Goal: Task Accomplishment & Management: Complete application form

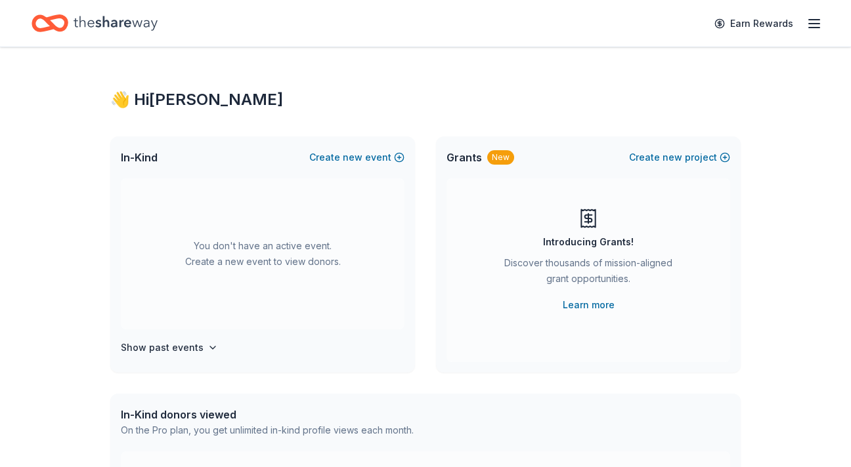
click at [819, 22] on icon "button" at bounding box center [814, 24] width 16 height 16
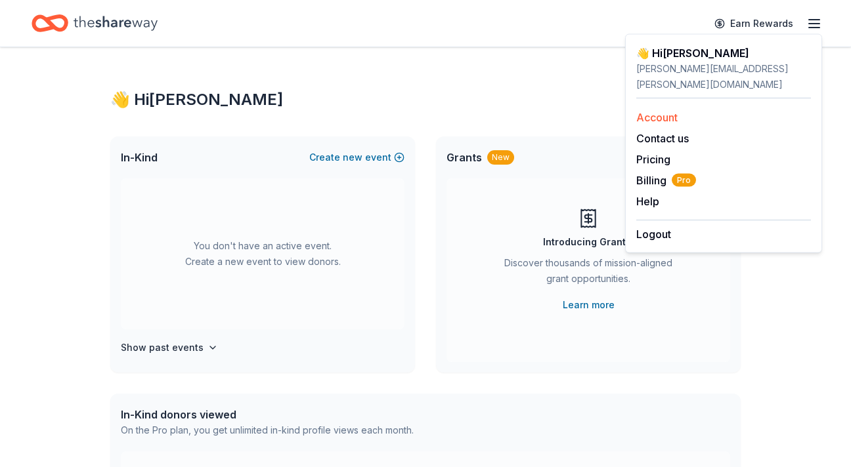
click at [667, 111] on link "Account" at bounding box center [656, 117] width 41 height 13
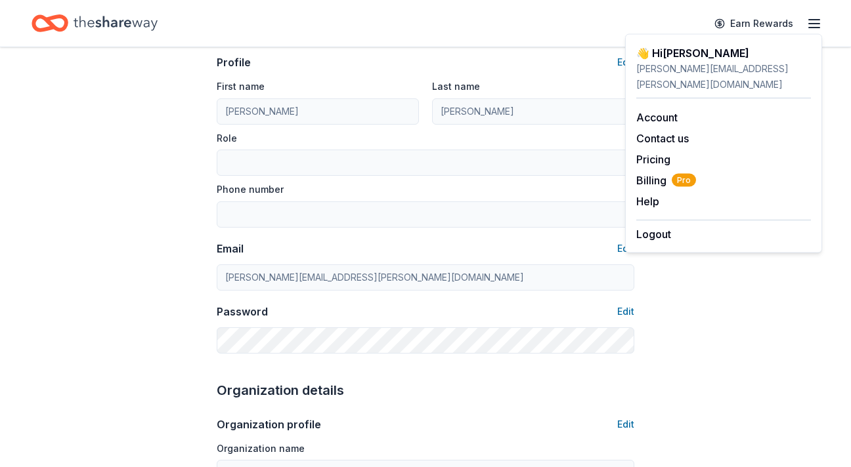
scroll to position [99, 0]
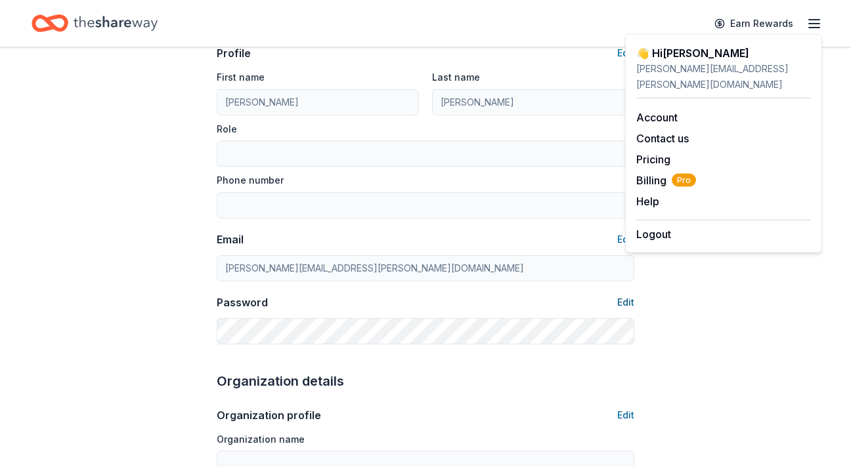
click at [620, 302] on button "Edit" at bounding box center [625, 303] width 17 height 16
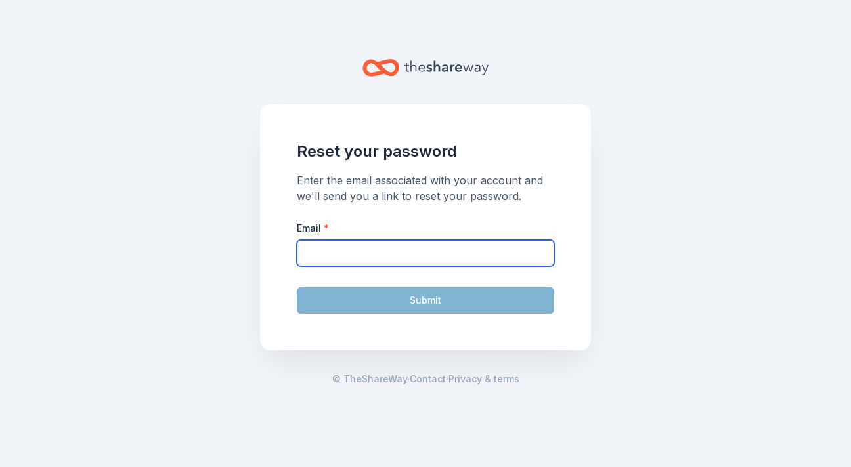
click at [409, 257] on input "Email *" at bounding box center [425, 253] width 257 height 26
type input "[PERSON_NAME][EMAIL_ADDRESS][PERSON_NAME][DOMAIN_NAME]"
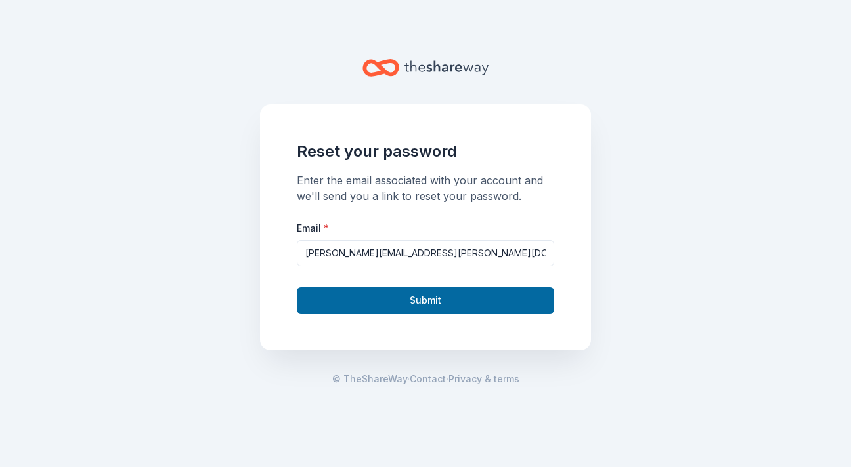
click at [398, 305] on button "Submit" at bounding box center [425, 300] width 257 height 26
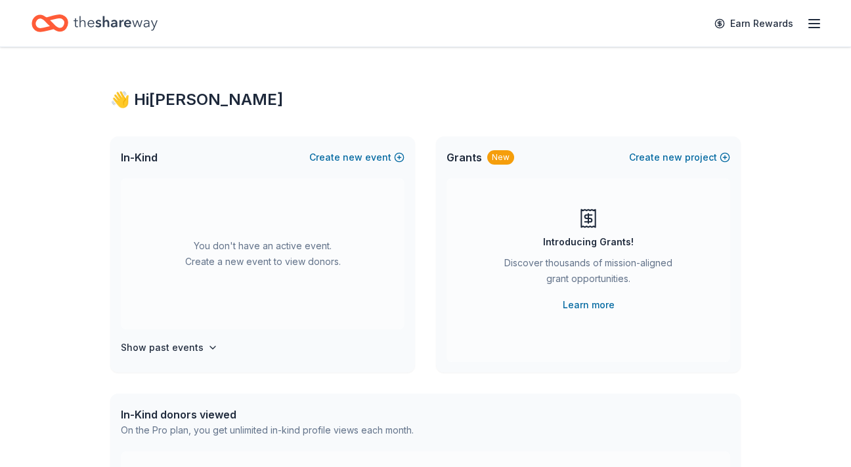
click at [807, 33] on div "Earn Rewards" at bounding box center [764, 23] width 116 height 31
click at [813, 24] on line "button" at bounding box center [814, 24] width 11 height 0
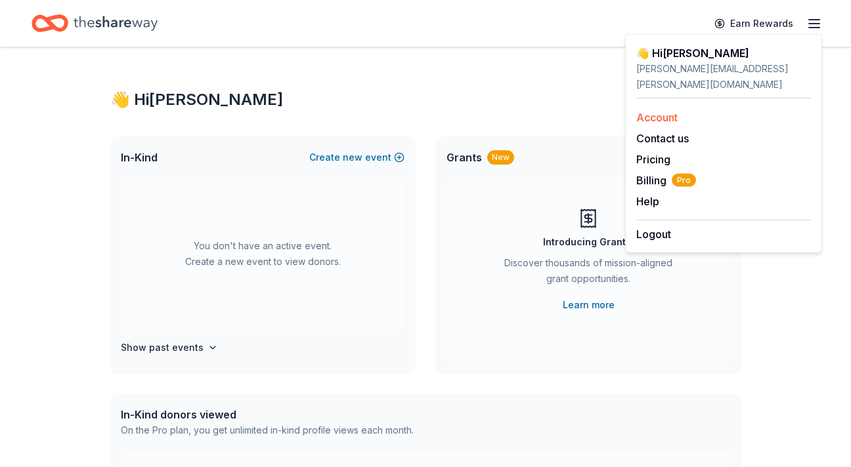
click at [653, 111] on link "Account" at bounding box center [656, 117] width 41 height 13
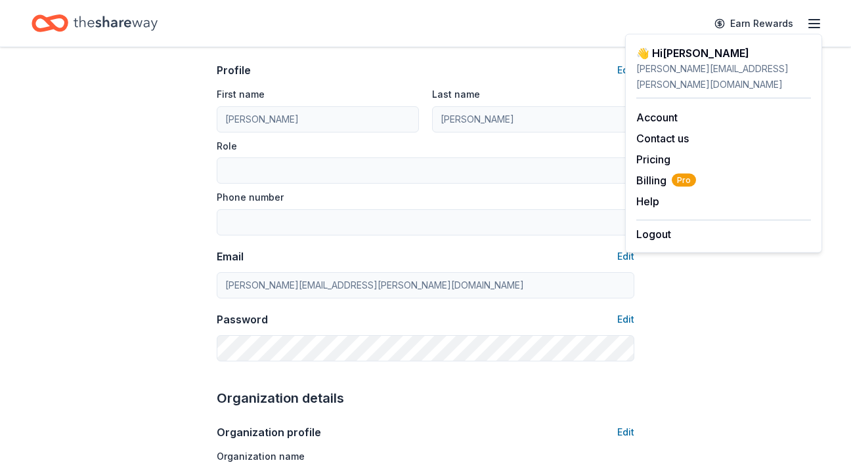
scroll to position [104, 0]
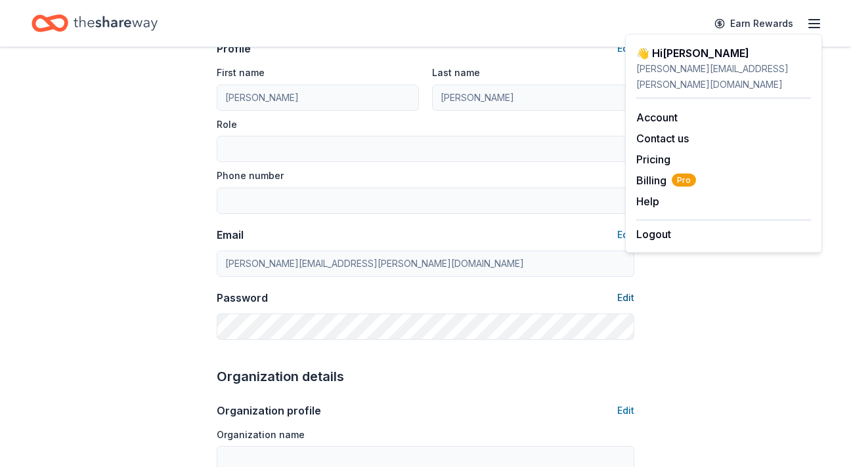
click at [630, 297] on button "Edit" at bounding box center [625, 298] width 17 height 16
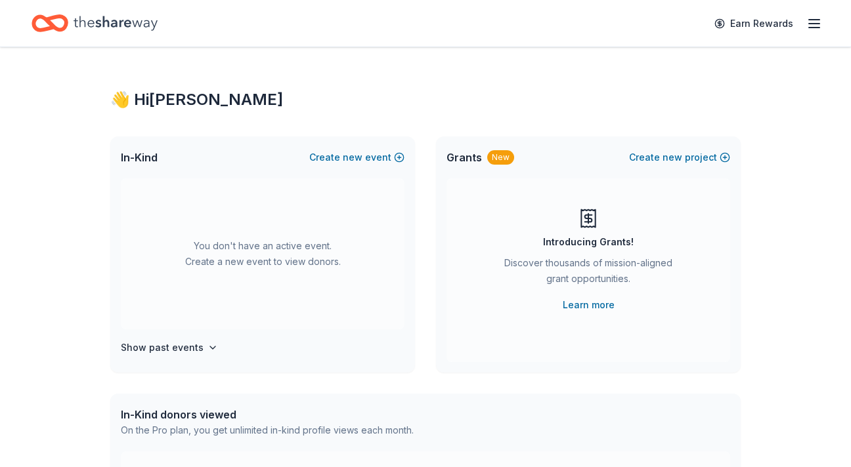
click at [816, 22] on icon "button" at bounding box center [814, 24] width 16 height 16
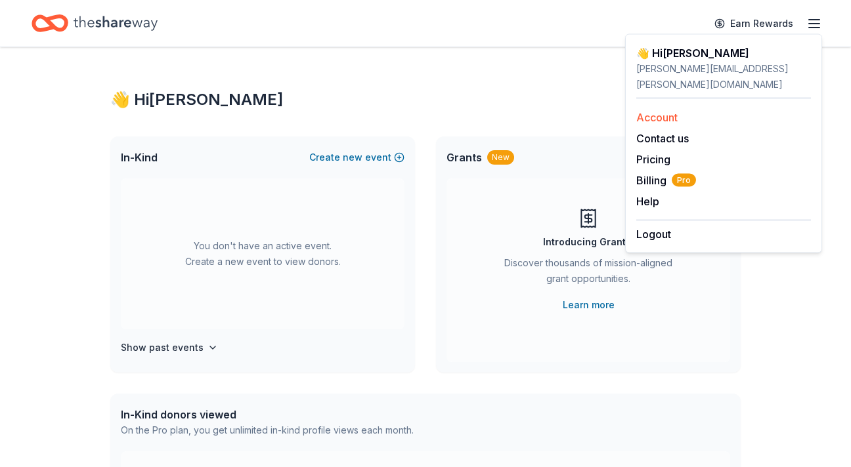
click at [660, 111] on link "Account" at bounding box center [656, 117] width 41 height 13
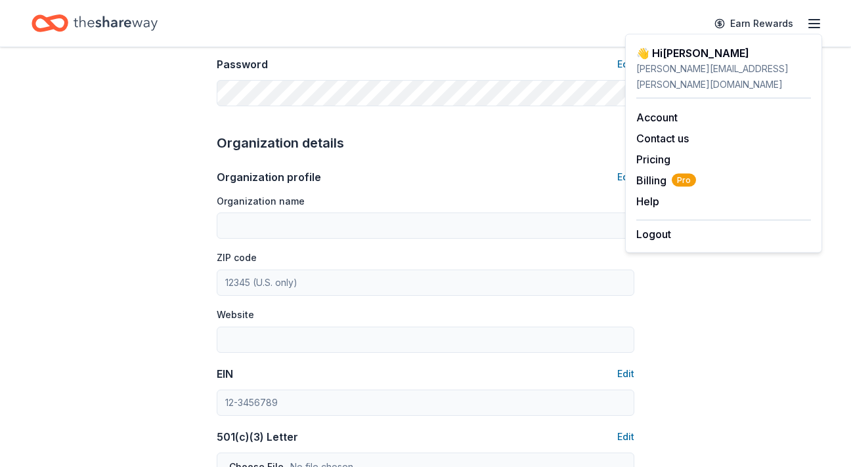
scroll to position [338, 0]
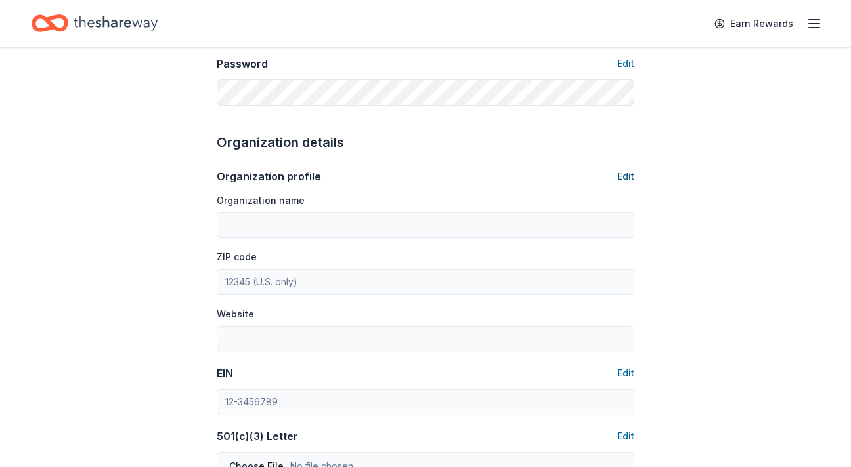
click at [625, 178] on button "Edit" at bounding box center [625, 177] width 17 height 16
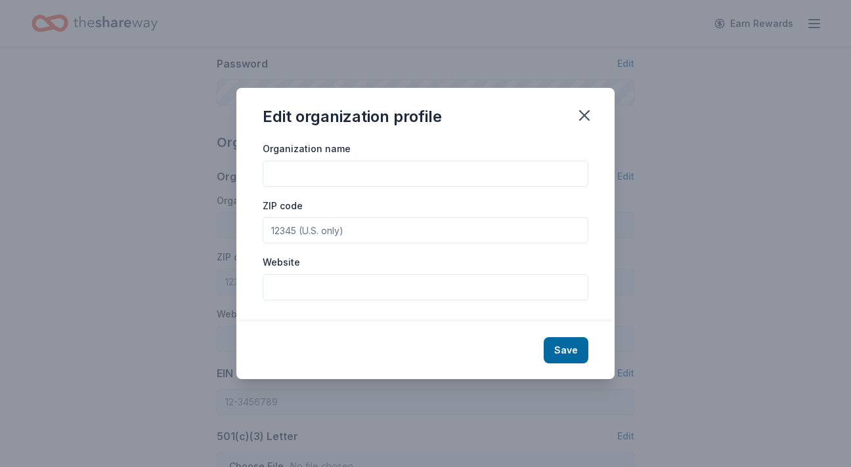
click at [417, 177] on input "Organization name" at bounding box center [426, 174] width 326 height 26
type input "Special Olympics MI"
type input "48328"
type input "[DOMAIN_NAME]"
click at [557, 356] on button "Save" at bounding box center [565, 350] width 45 height 26
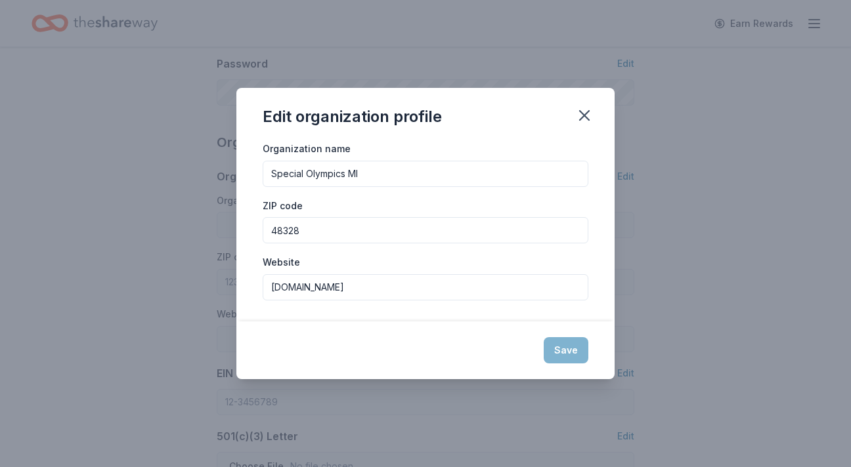
type input "Special Olympics MI"
type input "48328"
type input "[DOMAIN_NAME]"
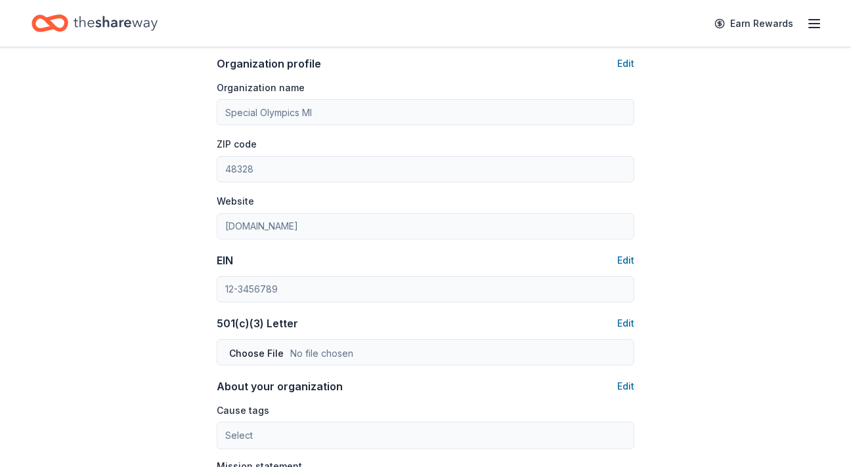
scroll to position [464, 0]
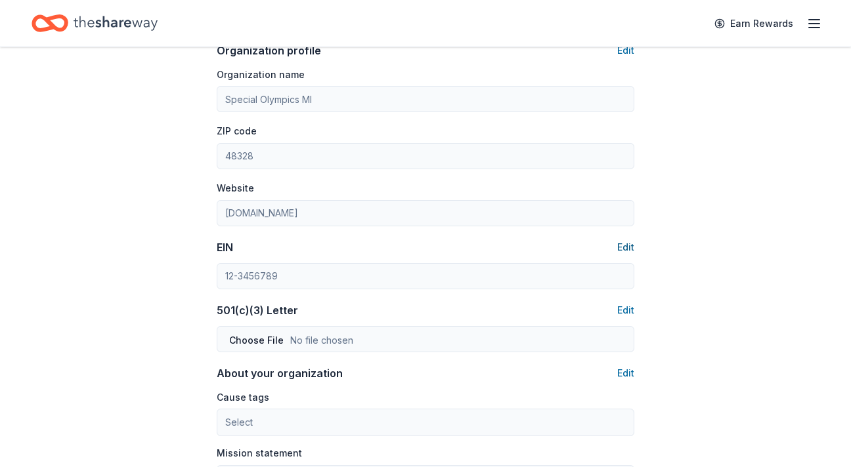
click at [629, 245] on button "Edit" at bounding box center [625, 248] width 17 height 16
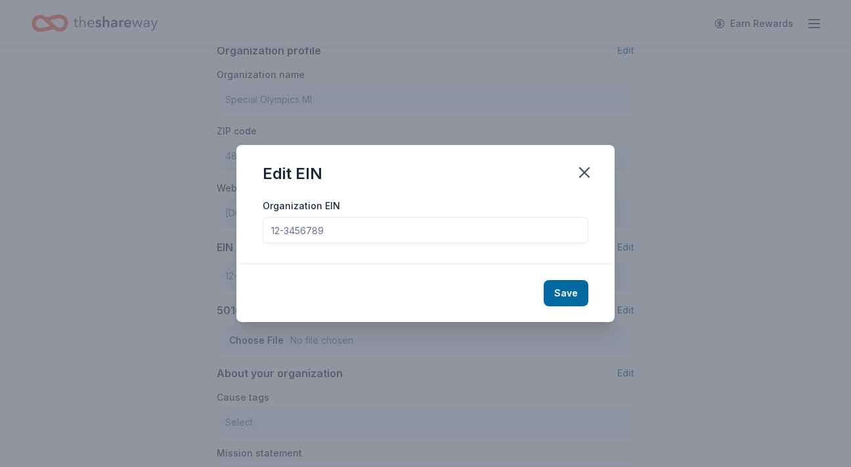
click at [343, 229] on input "Organization EIN" at bounding box center [426, 230] width 326 height 26
click at [343, 228] on input "Organization EIN" at bounding box center [426, 230] width 326 height 26
type input "38-1964643"
click at [567, 295] on button "Save" at bounding box center [565, 293] width 45 height 26
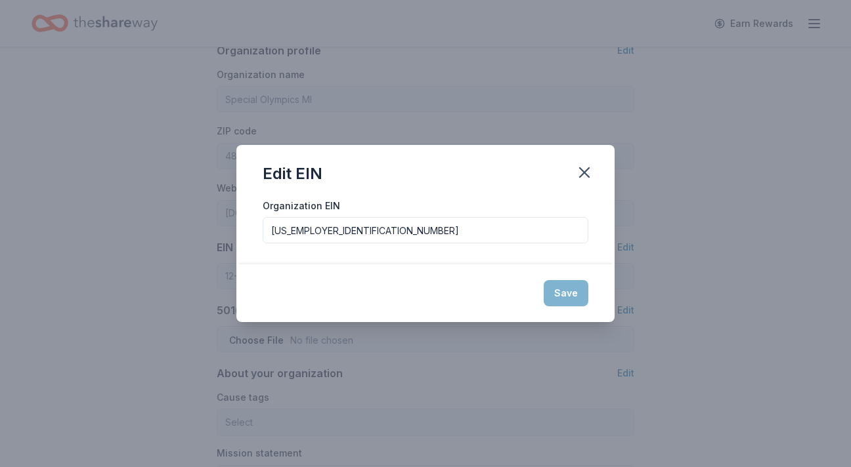
click at [562, 293] on div "Save" at bounding box center [425, 294] width 378 height 58
type input "38-1964643"
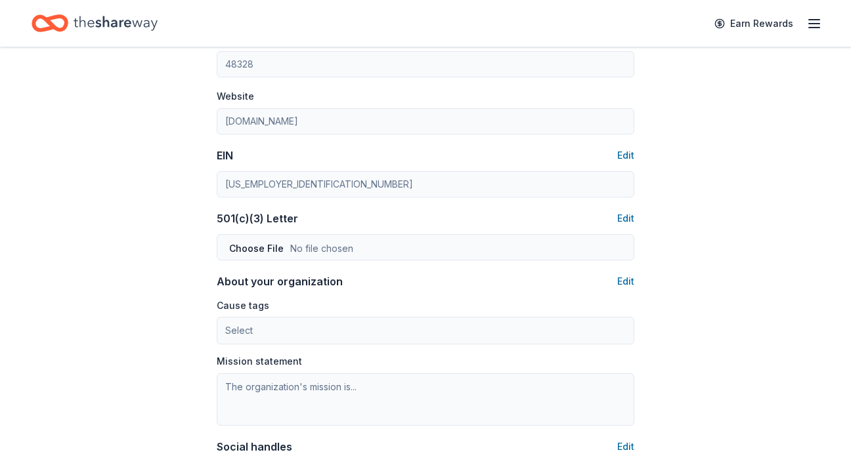
scroll to position [570, 0]
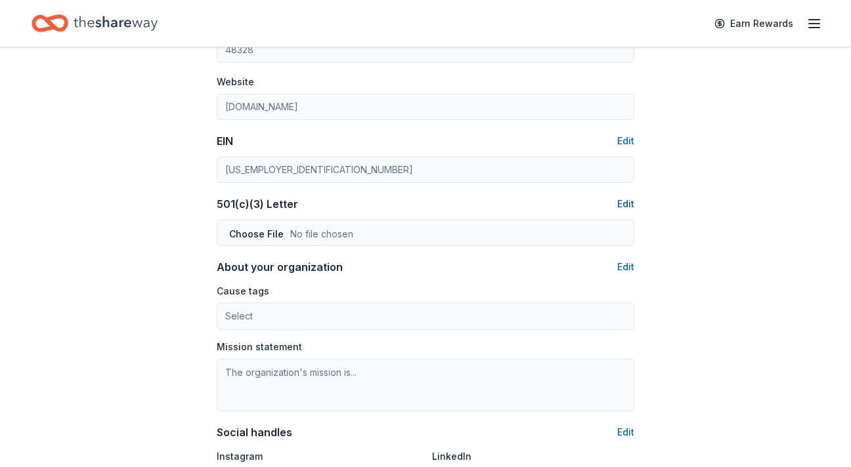
click at [627, 201] on button "Edit" at bounding box center [625, 204] width 17 height 16
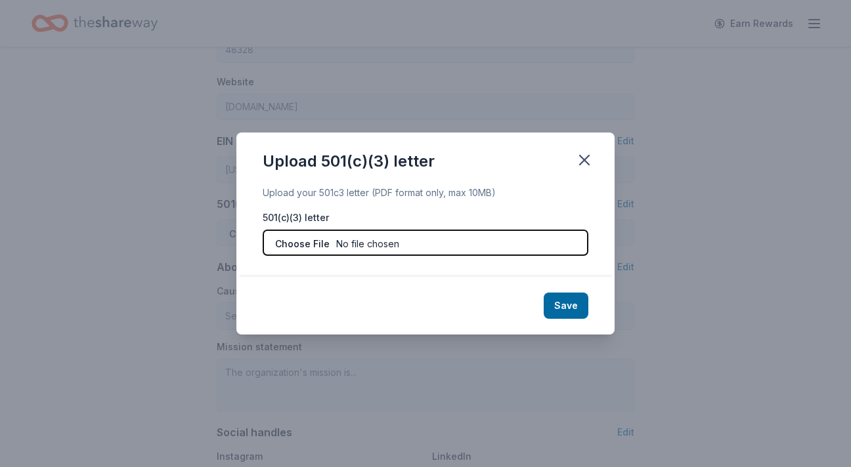
click at [344, 237] on input "file" at bounding box center [426, 243] width 326 height 26
type input "C:\fakepath\501c3 Tax Exempt Letter - IRS Determination.pdf"
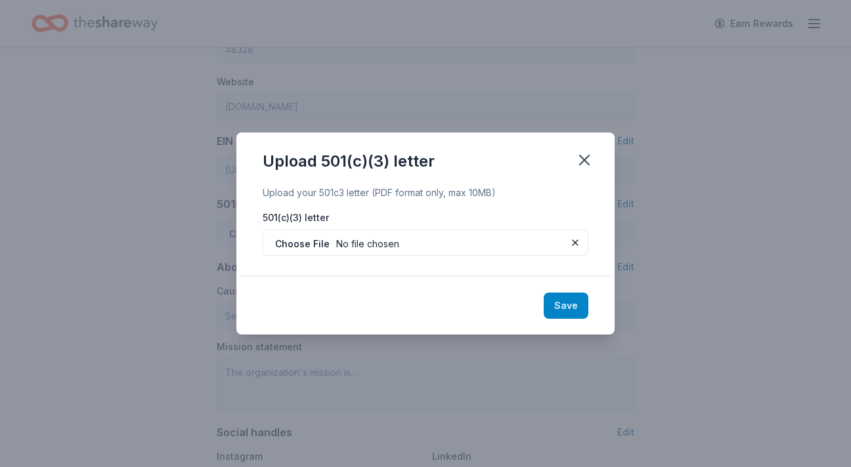
click at [574, 305] on button "Save" at bounding box center [565, 306] width 45 height 26
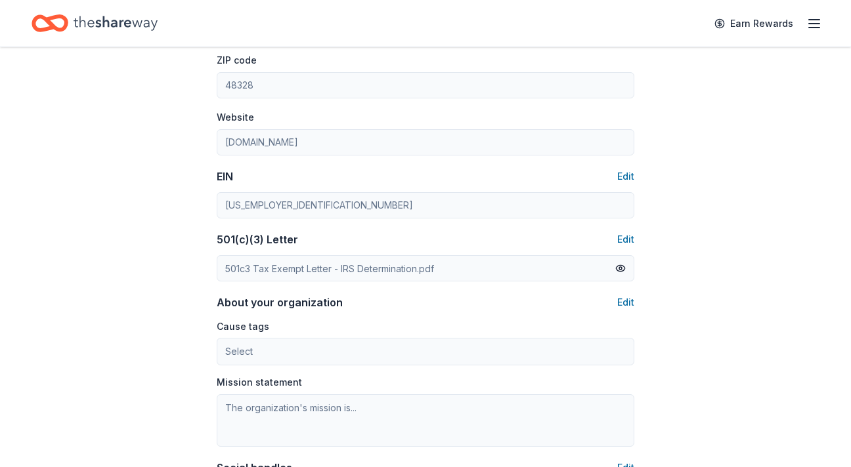
scroll to position [0, 0]
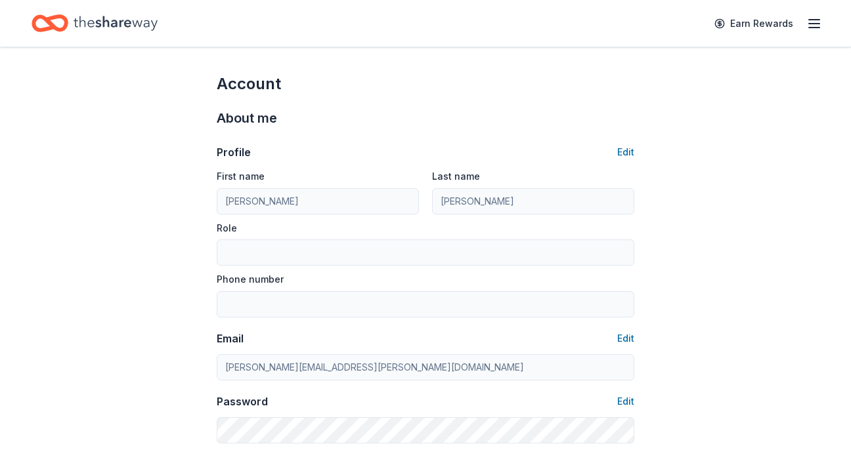
click at [813, 28] on line "button" at bounding box center [814, 28] width 11 height 0
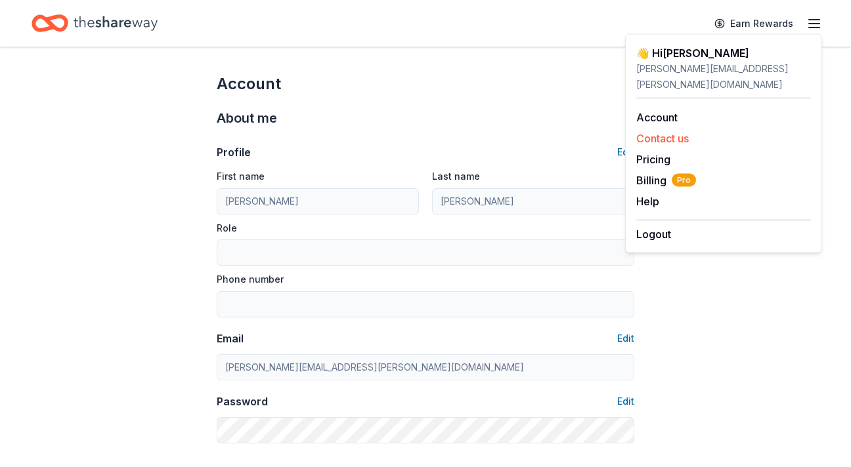
click at [662, 131] on button "Contact us" at bounding box center [662, 139] width 53 height 16
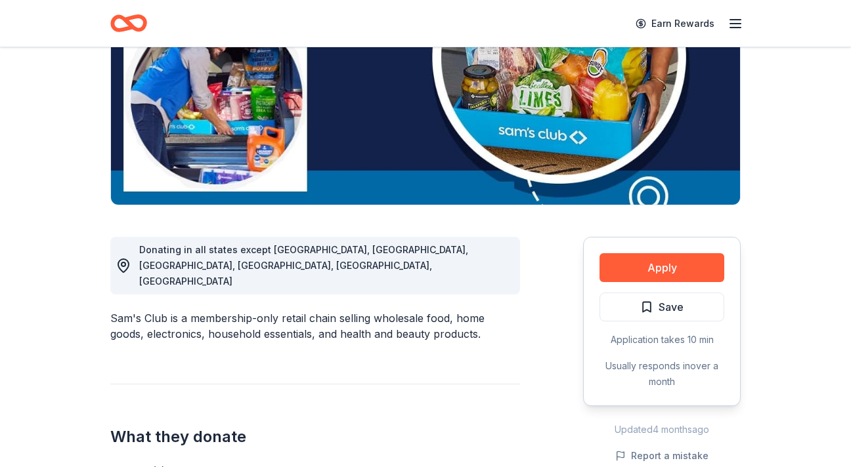
scroll to position [333, 0]
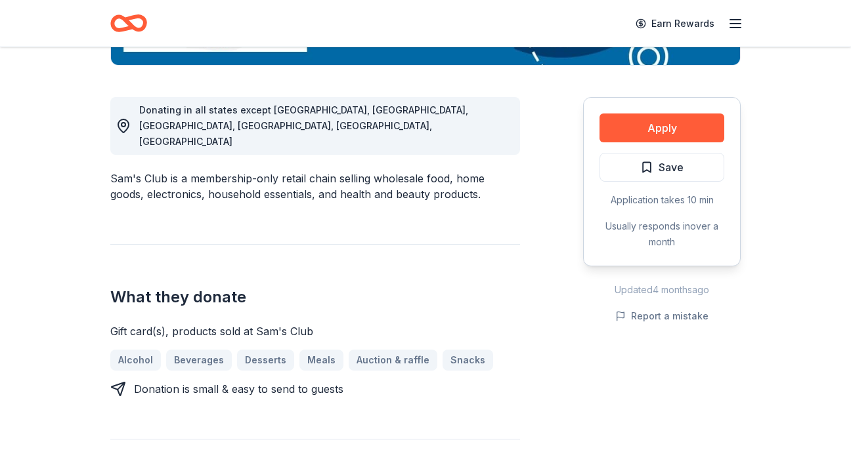
drag, startPoint x: 663, startPoint y: 127, endPoint x: 460, endPoint y: 252, distance: 238.4
click at [460, 252] on div "Donating in all states except AK, MA, OR, RI, VT, WA Sam's Club is a membership…" at bounding box center [425, 300] width 630 height 469
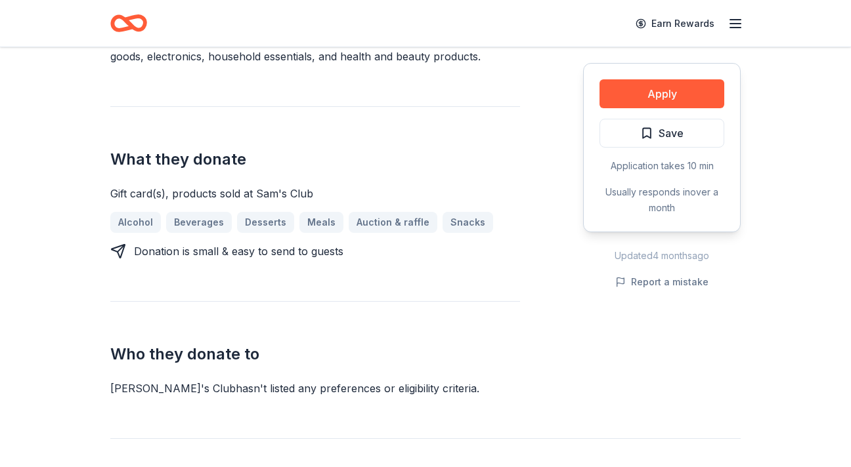
scroll to position [379, 0]
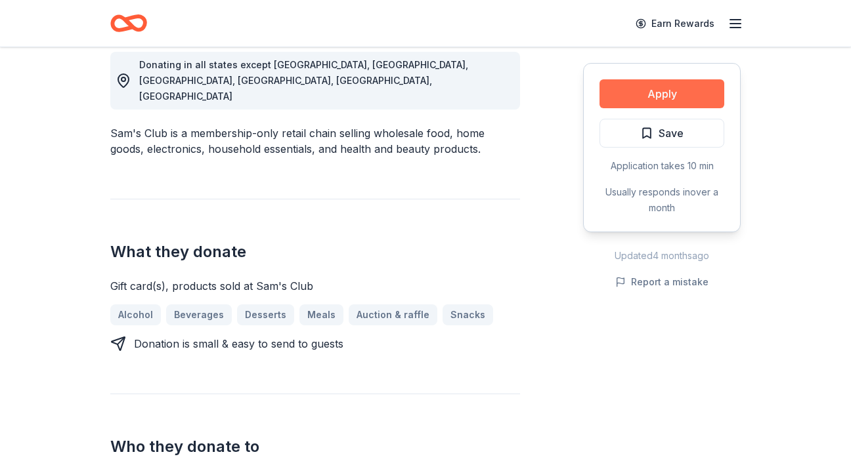
click at [666, 95] on button "Apply" at bounding box center [661, 93] width 125 height 29
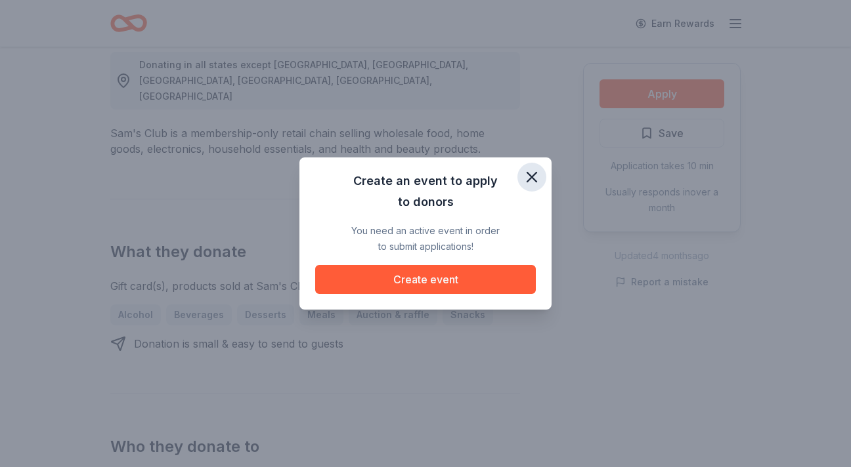
click at [532, 175] on icon "button" at bounding box center [531, 177] width 18 height 18
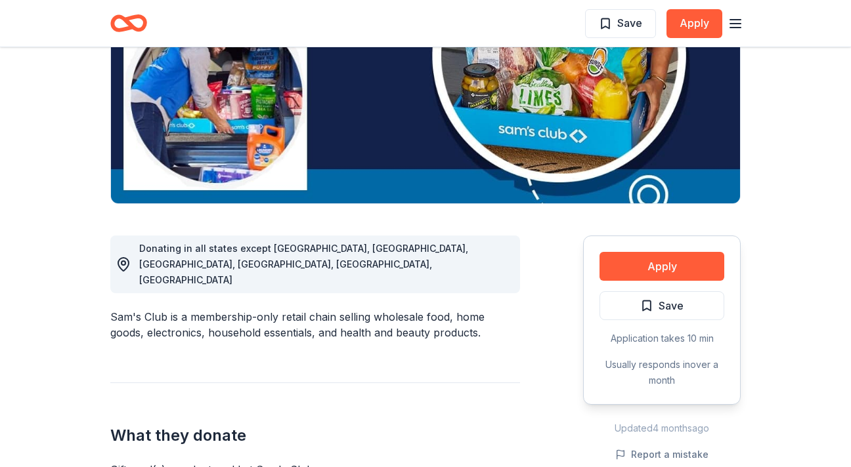
scroll to position [0, 0]
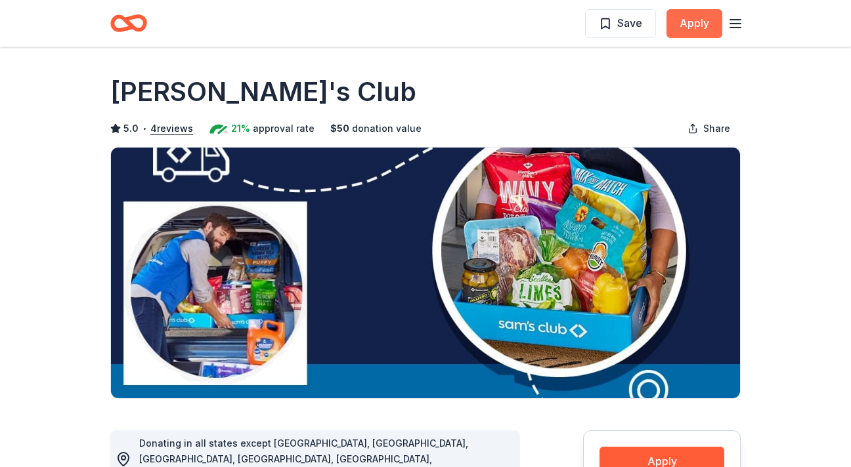
click at [700, 23] on button "Apply" at bounding box center [694, 23] width 56 height 29
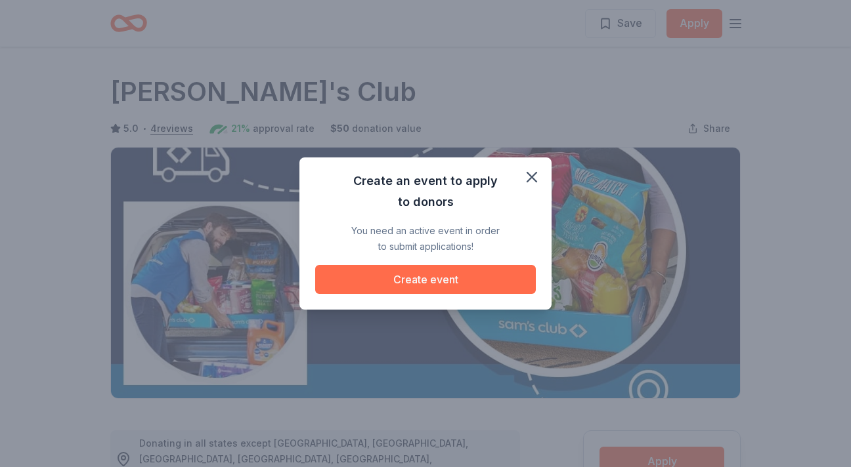
click at [418, 276] on button "Create event" at bounding box center [425, 279] width 221 height 29
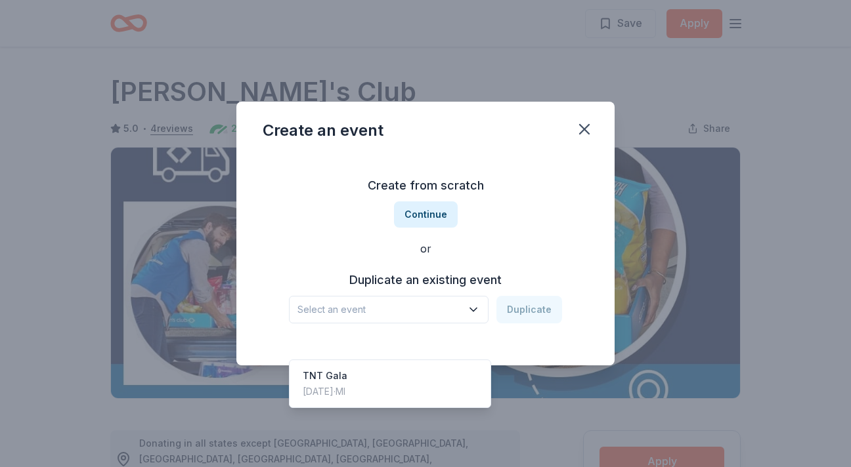
click at [396, 313] on span "Select an event" at bounding box center [379, 310] width 164 height 16
click at [347, 384] on div "Nov 04, 2023 · MI" at bounding box center [325, 392] width 45 height 16
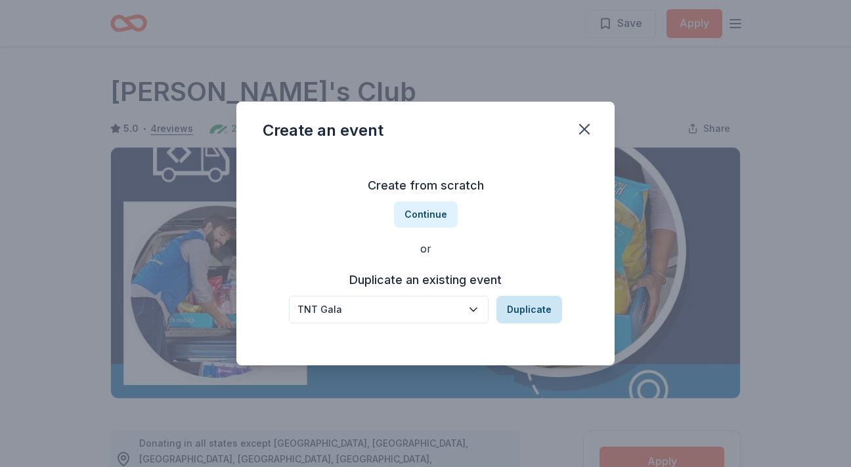
click at [522, 310] on button "Duplicate" at bounding box center [529, 310] width 66 height 28
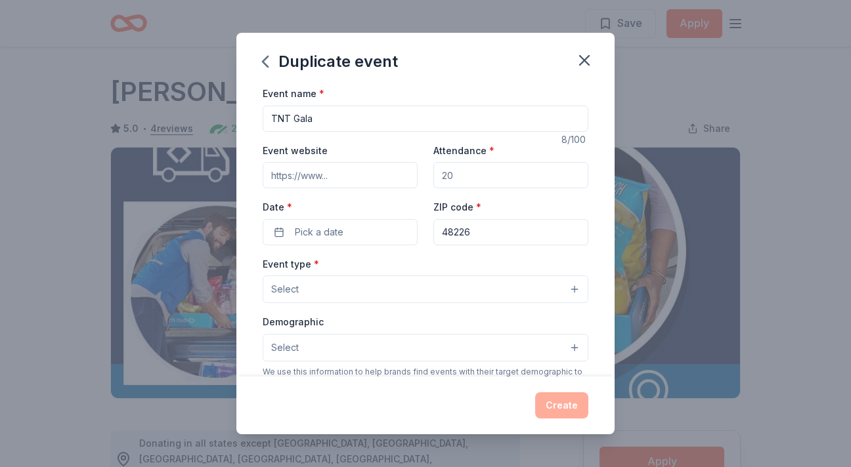
click at [289, 119] on input "TNT Gala" at bounding box center [426, 119] width 326 height 26
type input "Ties & [PERSON_NAME] Gala"
click at [340, 175] on input "Event website" at bounding box center [340, 175] width 155 height 26
type input "www.SOMI.org/Gala"
type input "2"
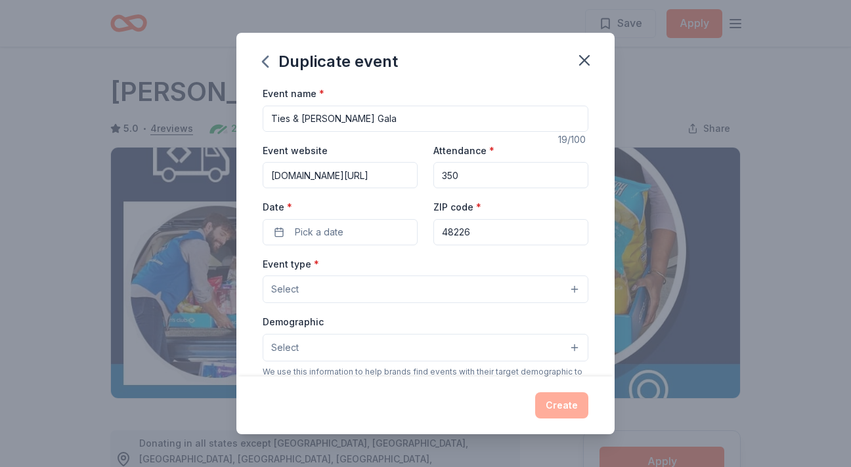
type input "350"
click at [343, 227] on button "Pick a date" at bounding box center [340, 232] width 155 height 26
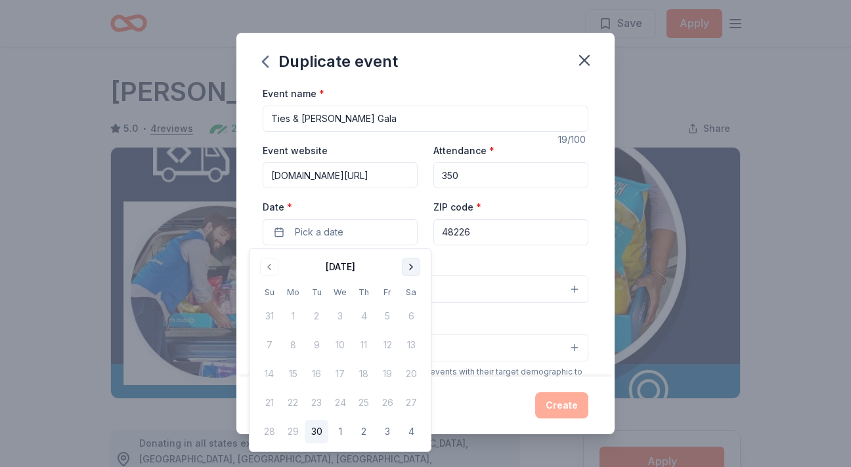
click at [412, 263] on button "Go to next month" at bounding box center [411, 267] width 18 height 18
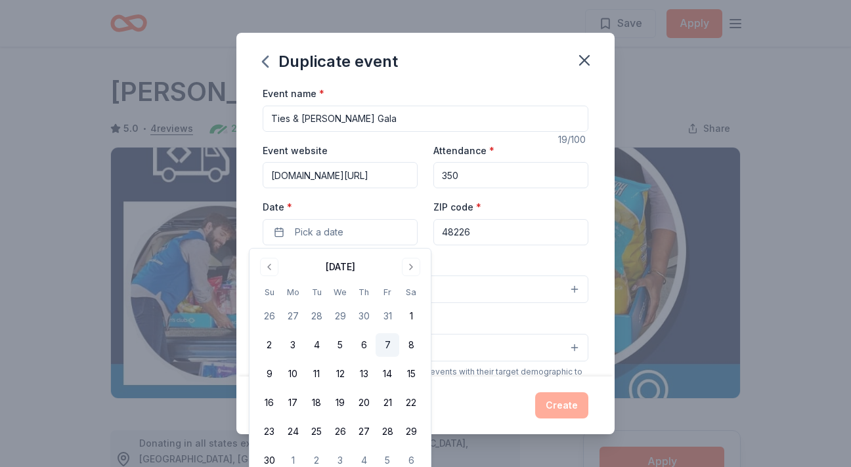
click at [391, 346] on button "7" at bounding box center [387, 345] width 24 height 24
click at [492, 257] on div "Event type * Select" at bounding box center [426, 280] width 326 height 48
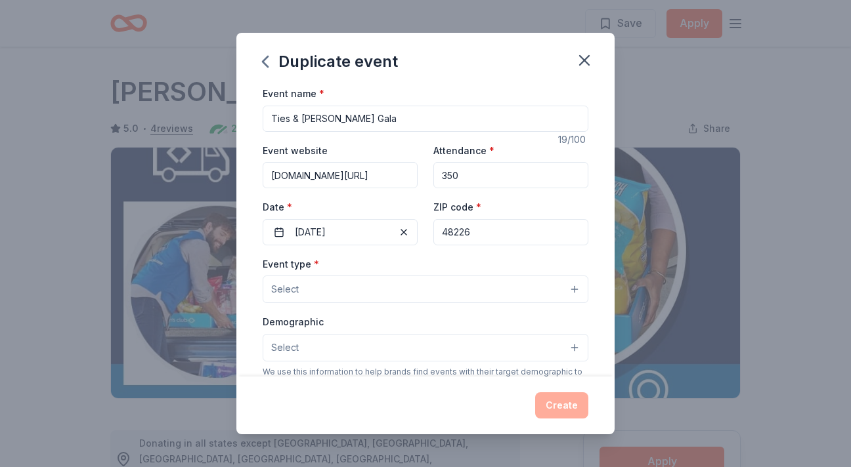
click at [379, 292] on button "Select" at bounding box center [426, 290] width 326 height 28
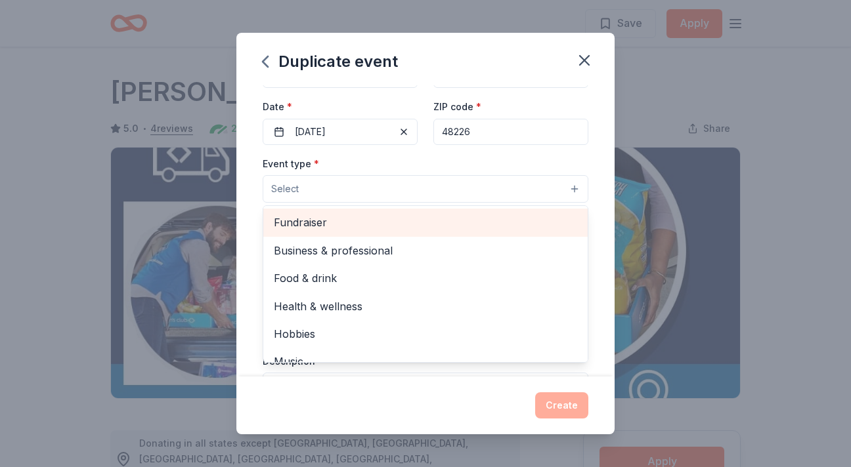
click at [339, 225] on span "Fundraiser" at bounding box center [425, 222] width 303 height 17
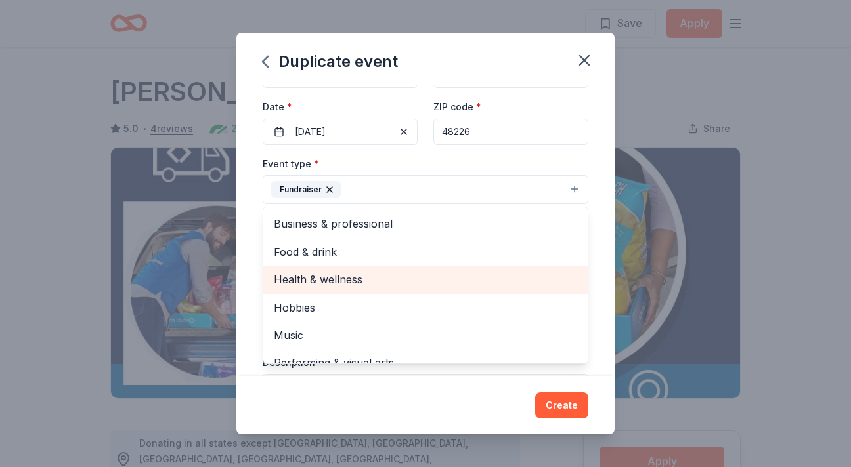
click at [354, 280] on span "Health & wellness" at bounding box center [425, 279] width 303 height 17
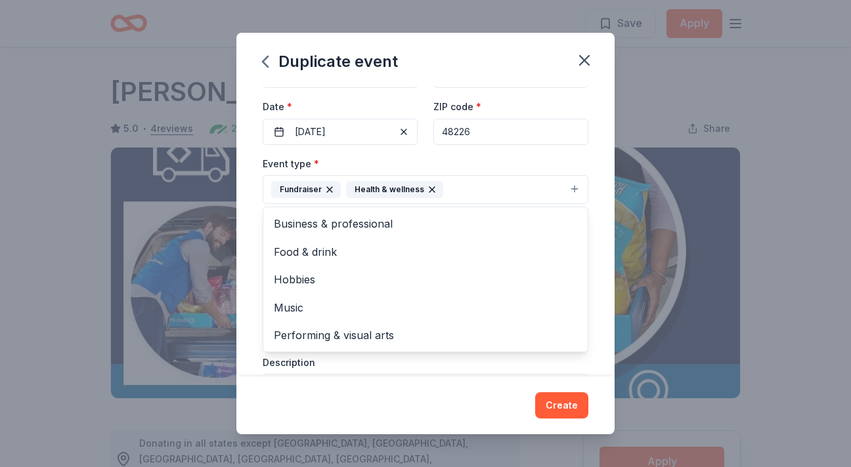
click at [588, 171] on div "Event name * Ties & Tennies Gala 19 /100 Event website www.SOMI.org/Gala Attend…" at bounding box center [425, 230] width 378 height 291
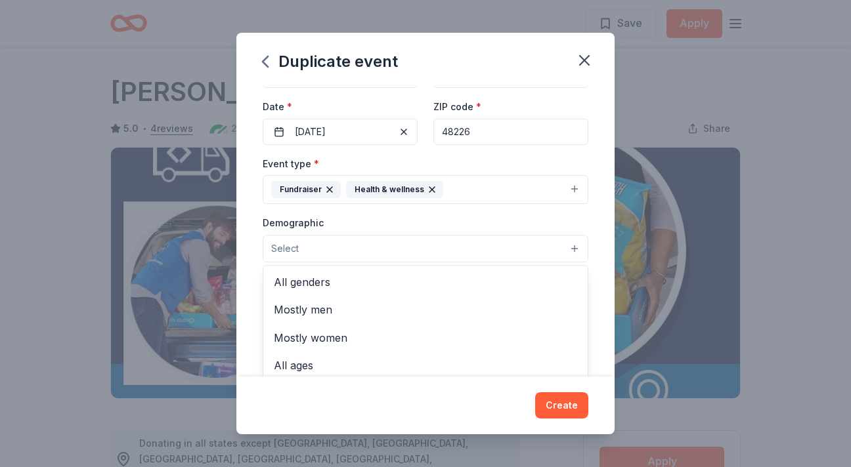
click at [379, 245] on button "Select" at bounding box center [426, 249] width 326 height 28
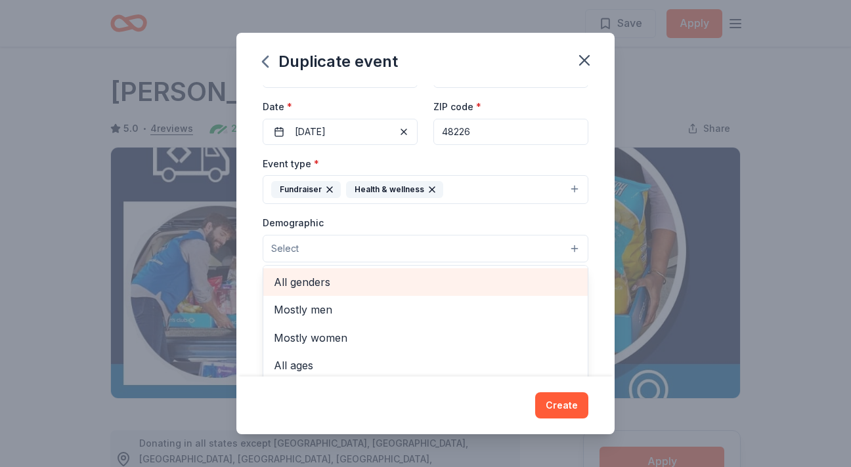
click at [366, 284] on span "All genders" at bounding box center [425, 282] width 303 height 17
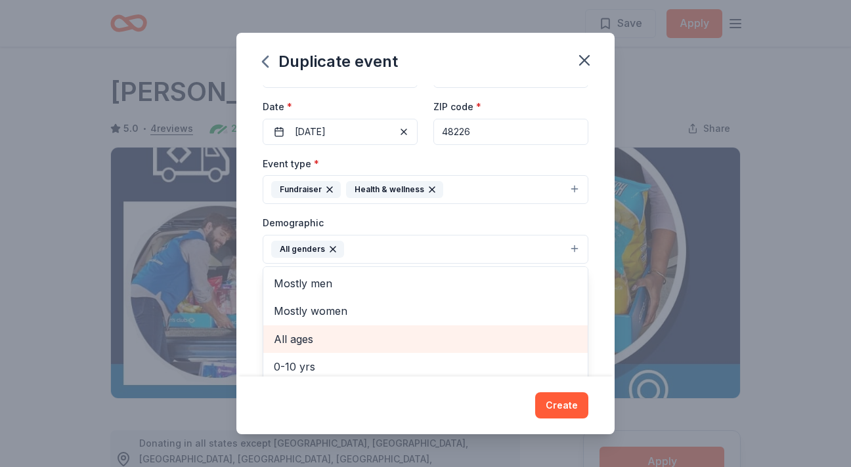
click at [331, 340] on span "All ages" at bounding box center [425, 339] width 303 height 17
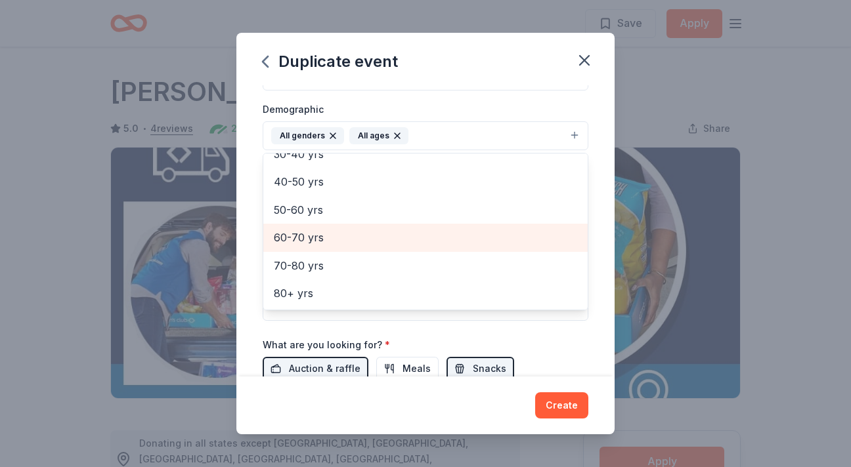
scroll to position [229, 0]
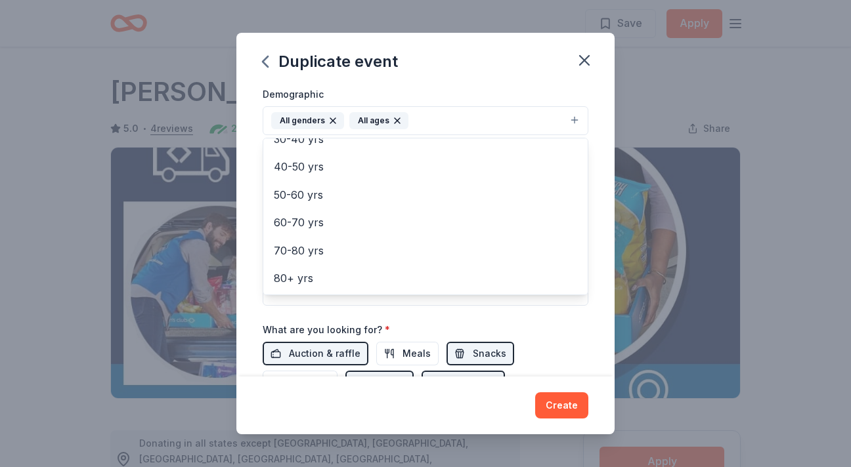
click at [540, 310] on div "Event name * Ties & Tennies Gala 19 /100 Event website www.SOMI.org/Gala Attend…" at bounding box center [426, 160] width 326 height 609
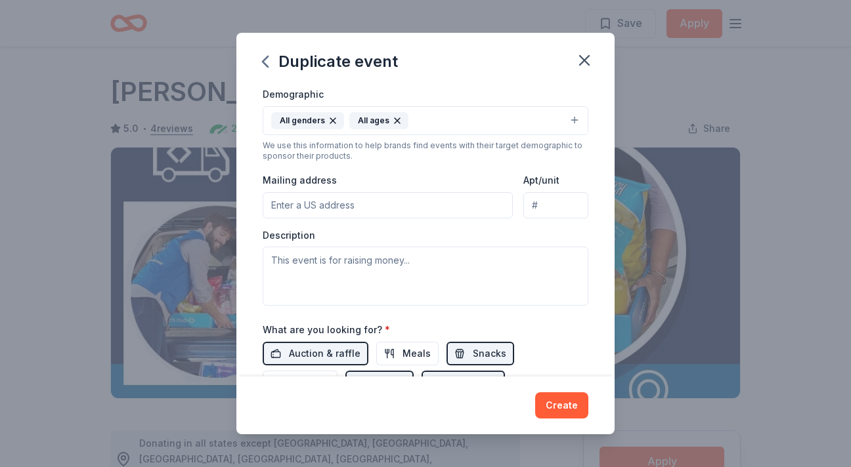
click at [434, 206] on input "Mailing address" at bounding box center [388, 205] width 250 height 26
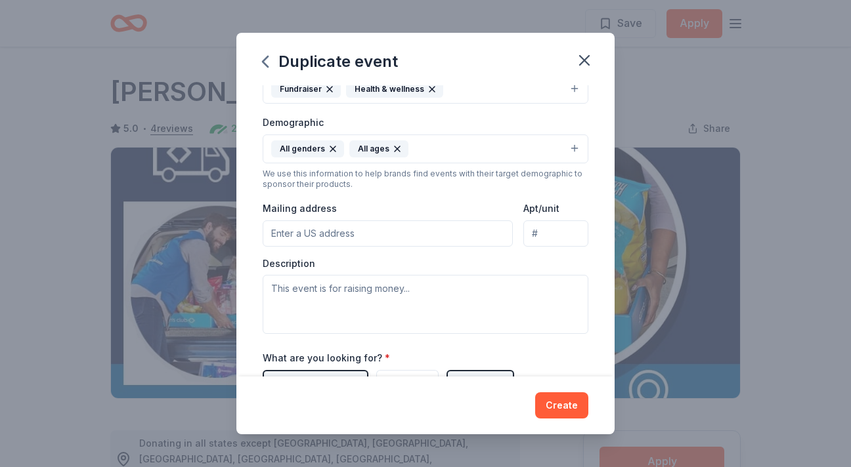
scroll to position [202, 0]
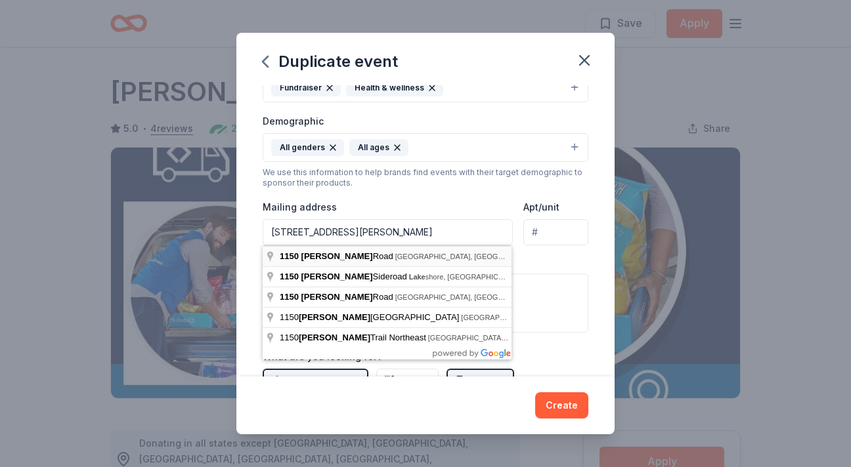
type input "1150 Scott Lake Road, Waterford Township, MI, 48328"
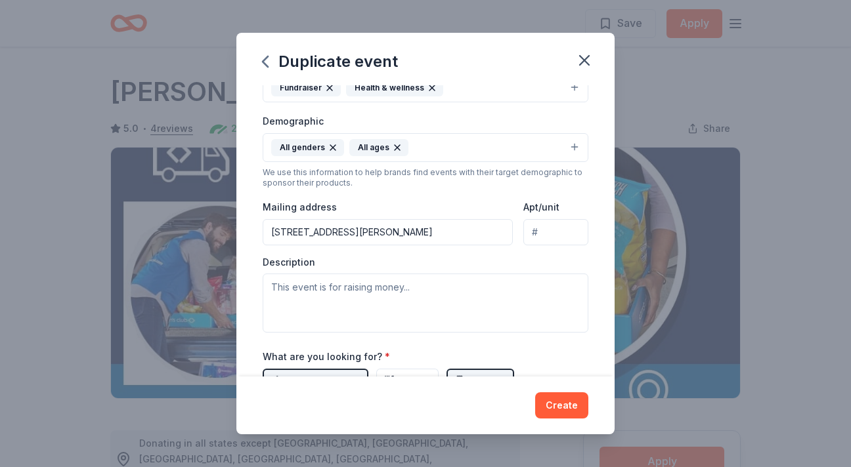
click at [575, 233] on input "Apt/unit" at bounding box center [555, 232] width 65 height 26
type input "3a"
click at [431, 292] on textarea at bounding box center [426, 303] width 326 height 59
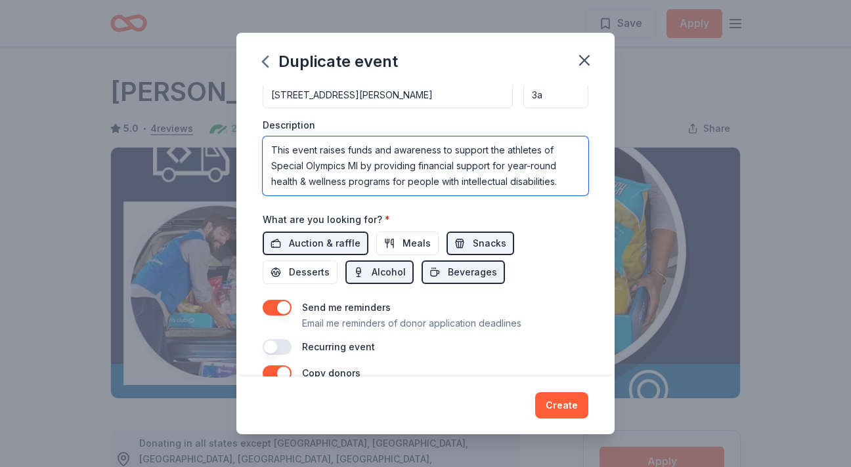
scroll to position [344, 0]
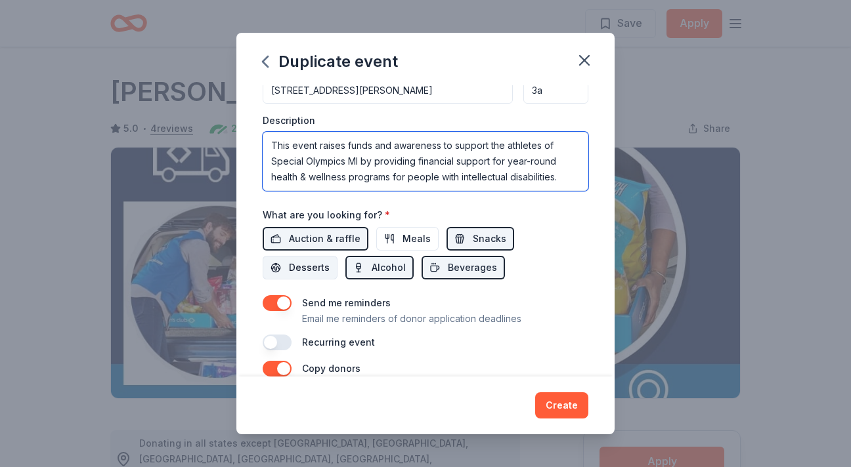
type textarea "This event raises funds and awareness to support the athletes of Special Olympi…"
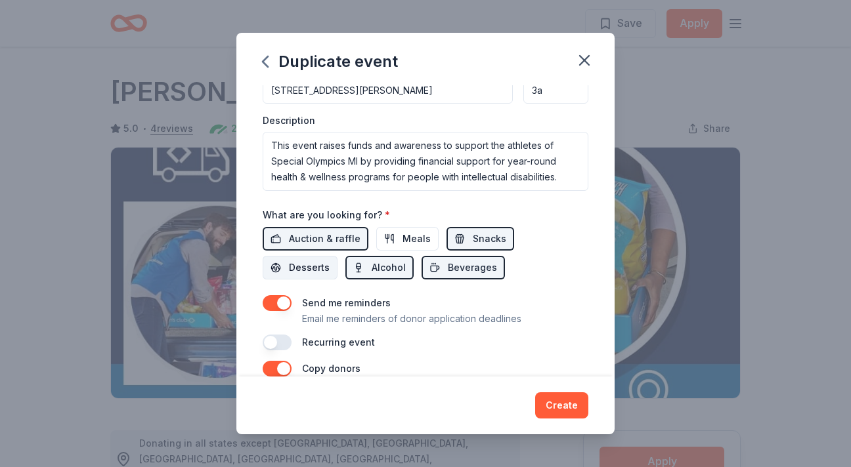
click at [329, 260] on span "Desserts" at bounding box center [309, 268] width 41 height 16
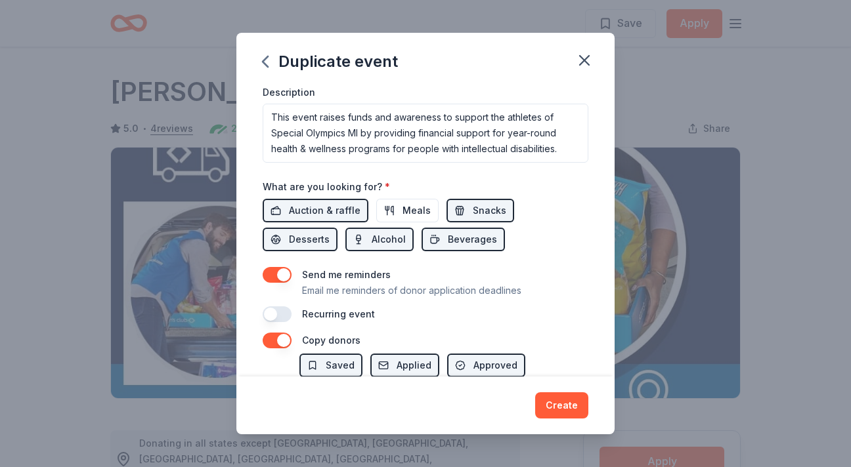
click at [274, 274] on button "button" at bounding box center [277, 275] width 29 height 16
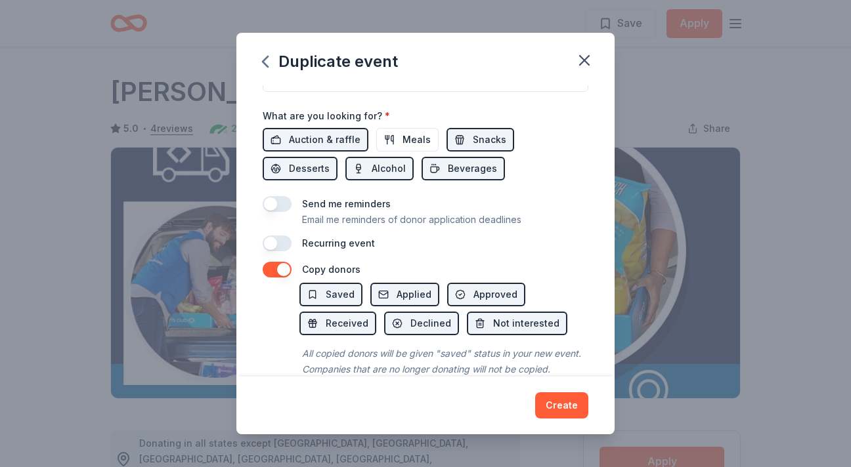
scroll to position [467, 0]
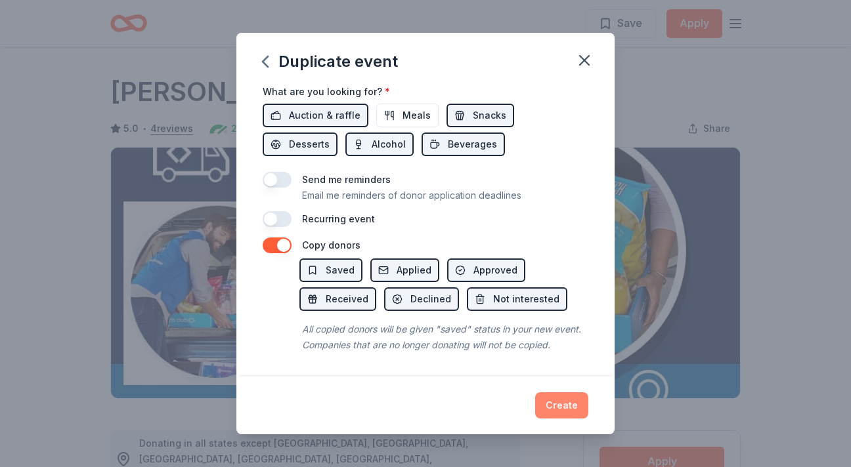
click at [560, 402] on button "Create" at bounding box center [561, 405] width 53 height 26
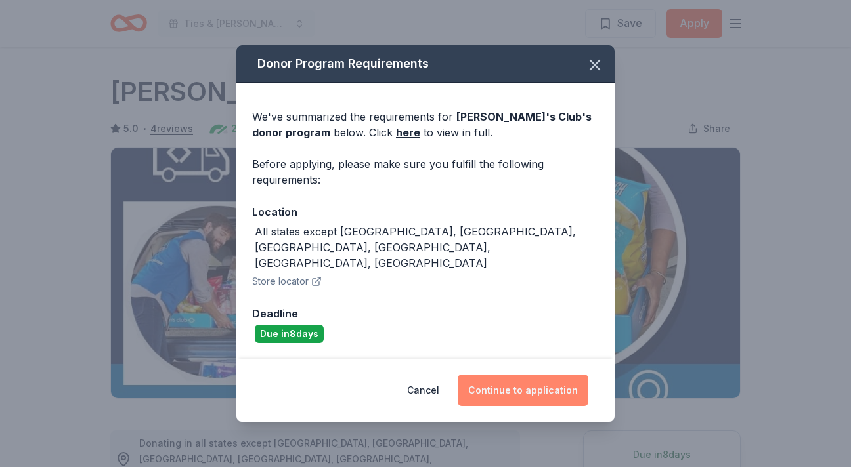
click at [528, 375] on button "Continue to application" at bounding box center [522, 391] width 131 height 32
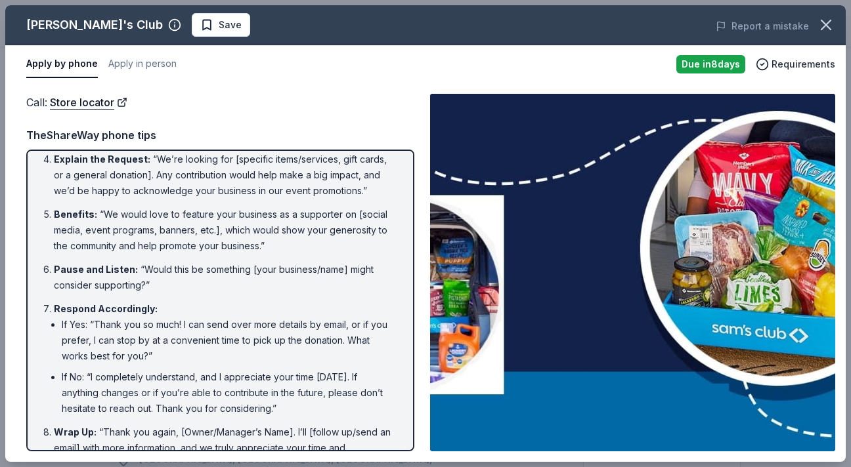
scroll to position [207, 0]
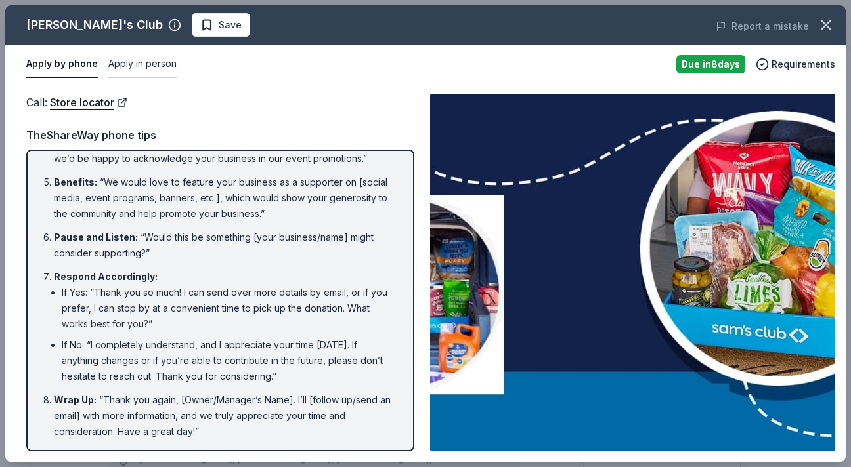
click at [154, 60] on button "Apply in person" at bounding box center [142, 65] width 68 height 28
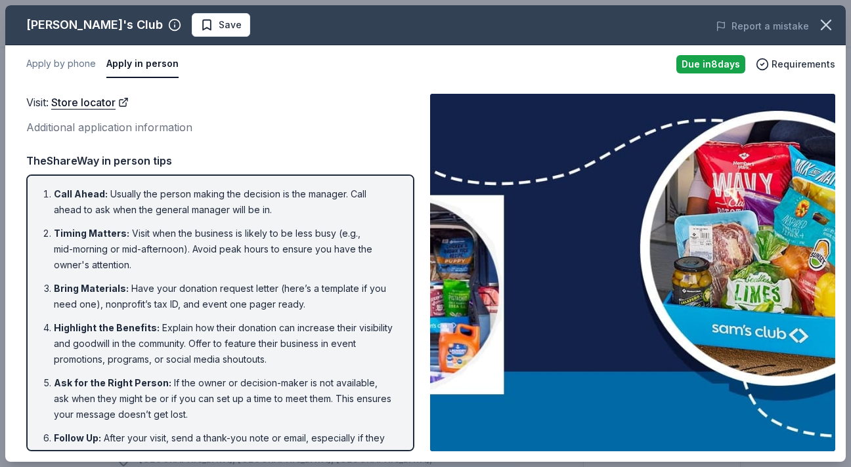
scroll to position [38, 0]
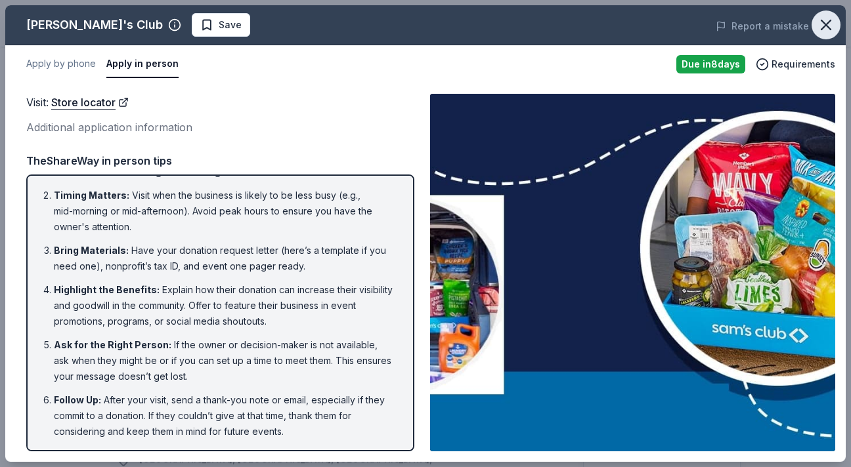
click at [825, 27] on icon "button" at bounding box center [825, 25] width 18 height 18
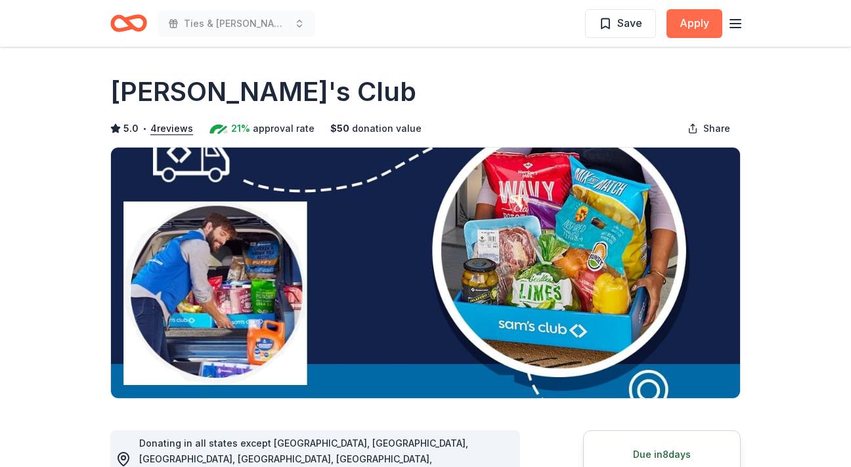
click at [700, 21] on button "Apply" at bounding box center [694, 23] width 56 height 29
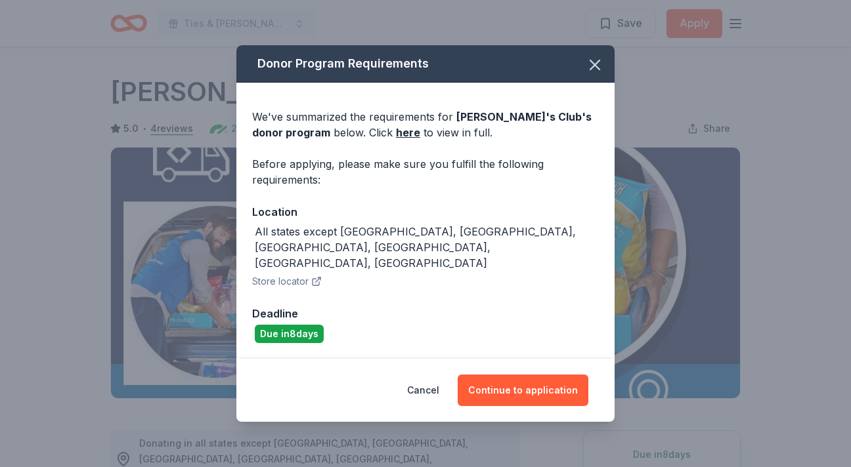
click at [744, 20] on div "Donor Program Requirements We've summarized the requirements for Sam's Club 's …" at bounding box center [425, 233] width 851 height 467
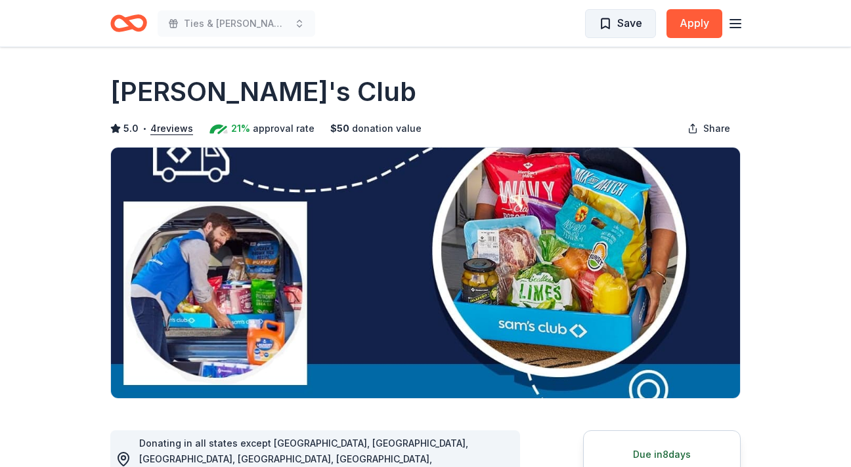
click at [625, 14] on span "Save" at bounding box center [629, 22] width 25 height 17
click at [734, 25] on icon "button" at bounding box center [735, 24] width 16 height 16
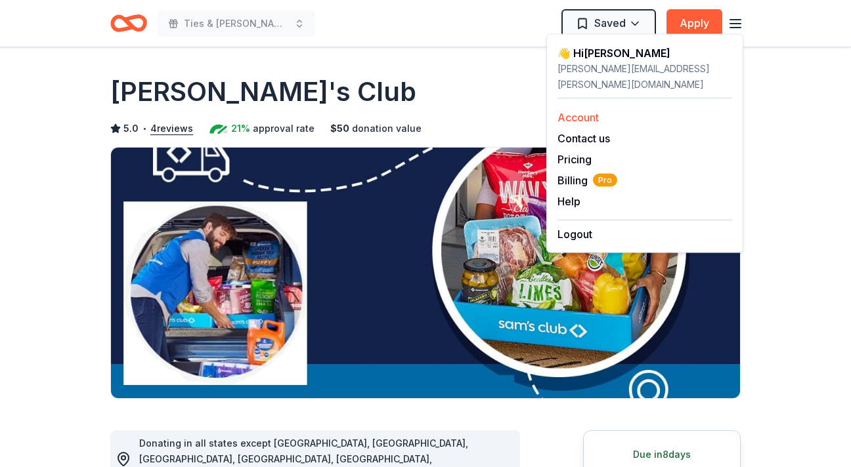
click at [587, 111] on link "Account" at bounding box center [577, 117] width 41 height 13
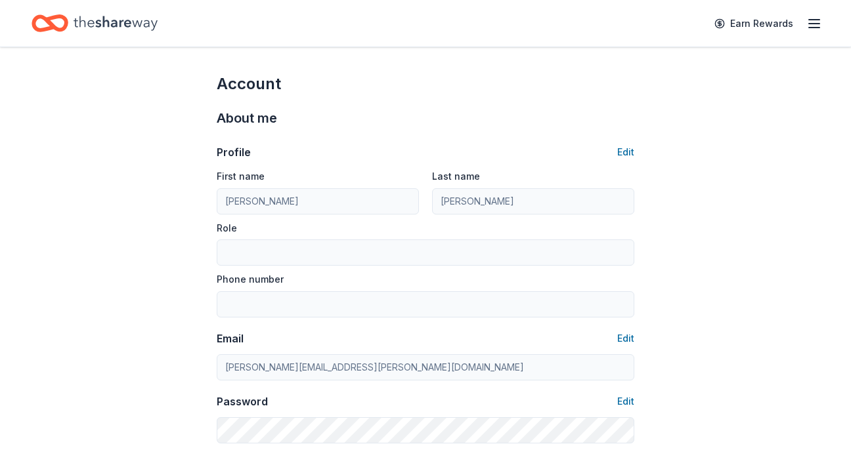
click at [92, 20] on icon "Home" at bounding box center [116, 23] width 84 height 27
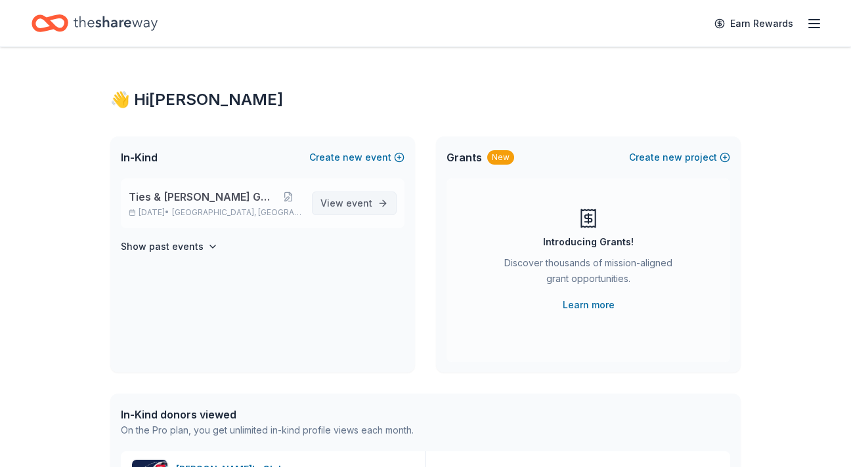
click at [355, 200] on span "event" at bounding box center [359, 203] width 26 height 11
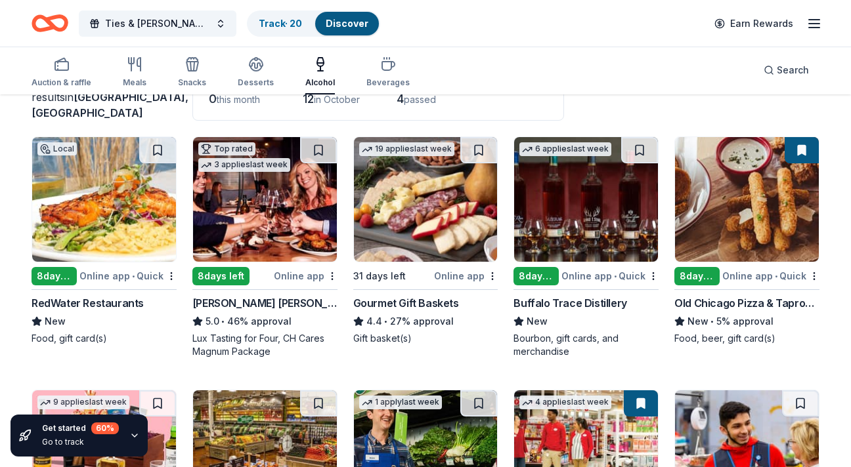
scroll to position [102, 0]
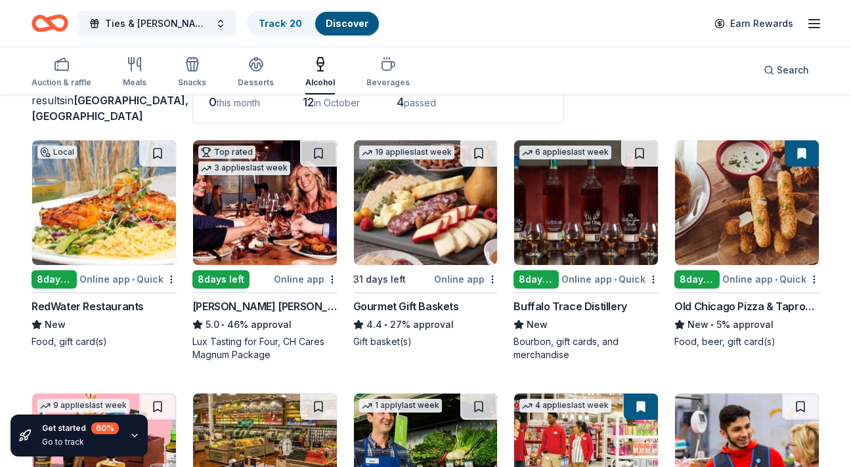
click at [416, 255] on img at bounding box center [426, 202] width 144 height 125
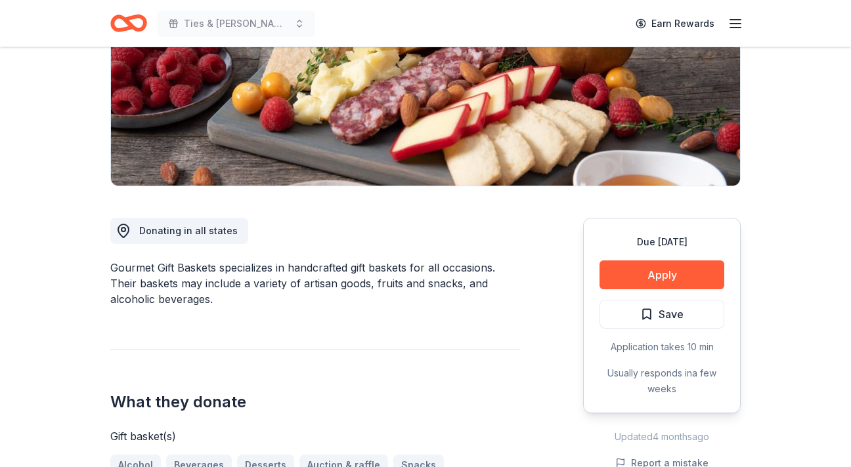
scroll to position [232, 0]
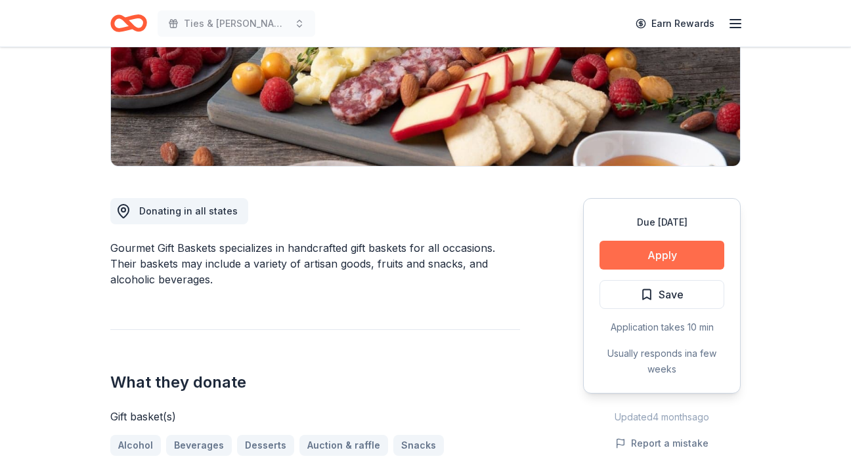
click at [674, 251] on button "Apply" at bounding box center [661, 255] width 125 height 29
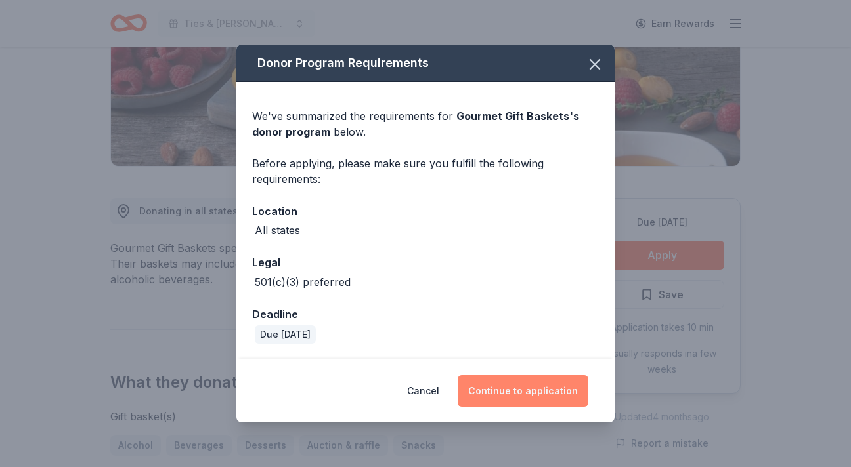
click at [518, 391] on button "Continue to application" at bounding box center [522, 391] width 131 height 32
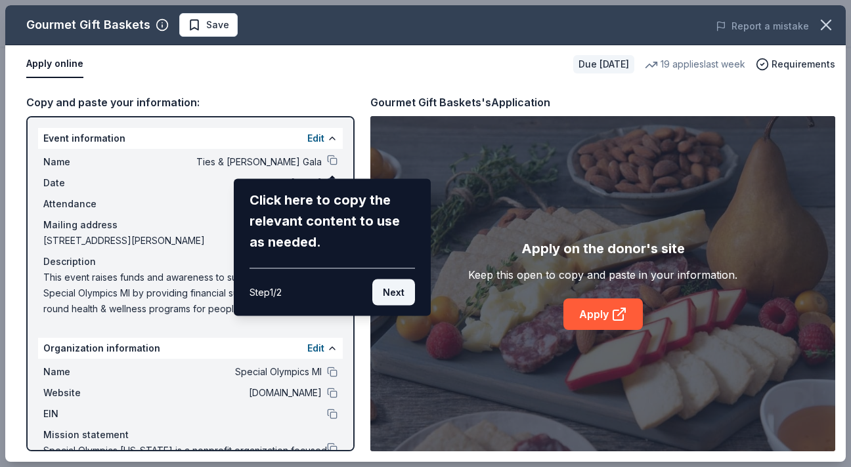
click at [406, 294] on button "Next" at bounding box center [393, 293] width 43 height 26
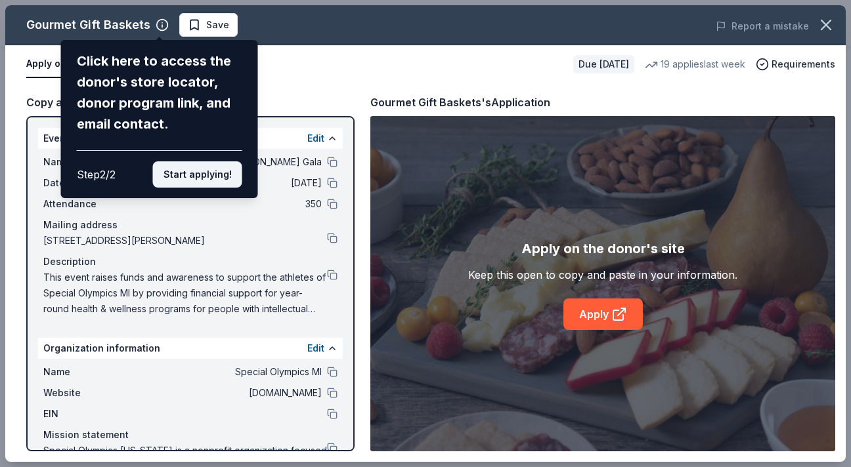
click at [212, 179] on button "Start applying!" at bounding box center [197, 174] width 89 height 26
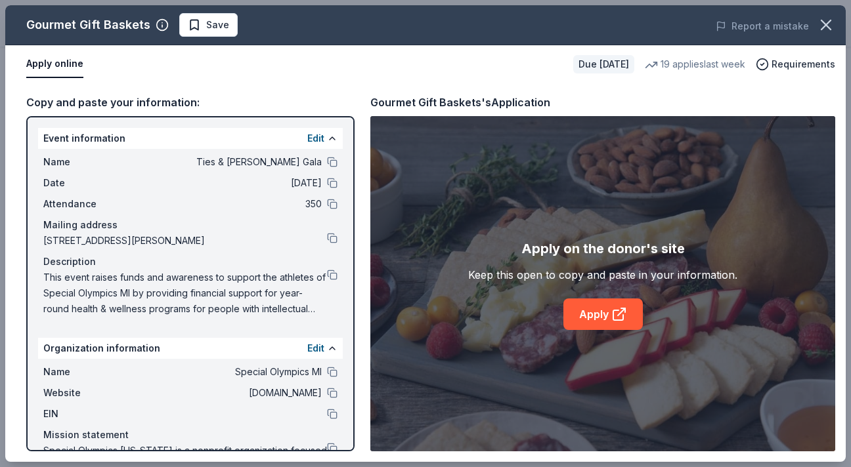
scroll to position [56, 0]
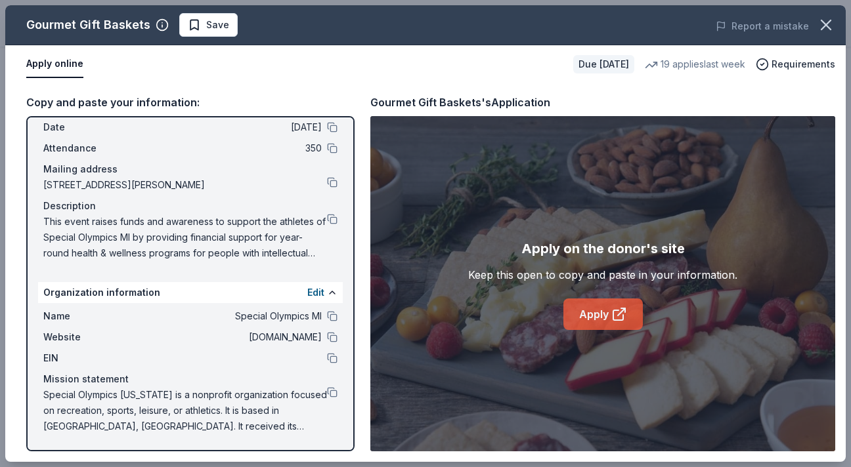
click at [599, 316] on link "Apply" at bounding box center [602, 315] width 79 height 32
click at [829, 28] on icon "button" at bounding box center [825, 24] width 9 height 9
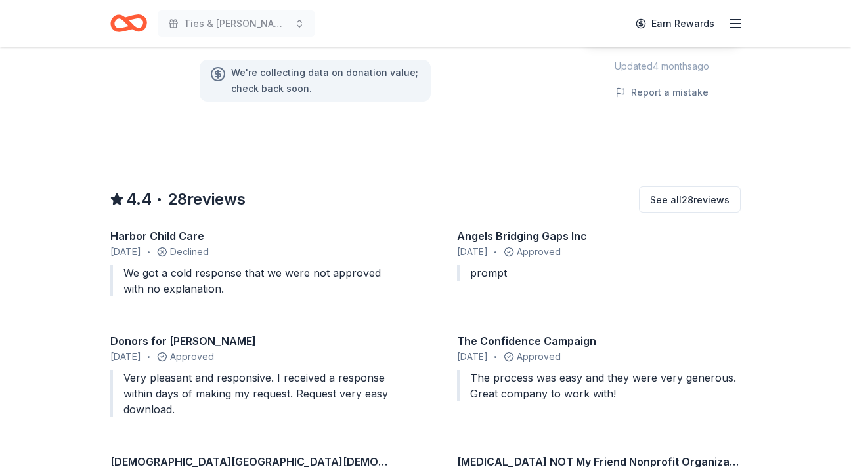
scroll to position [0, 0]
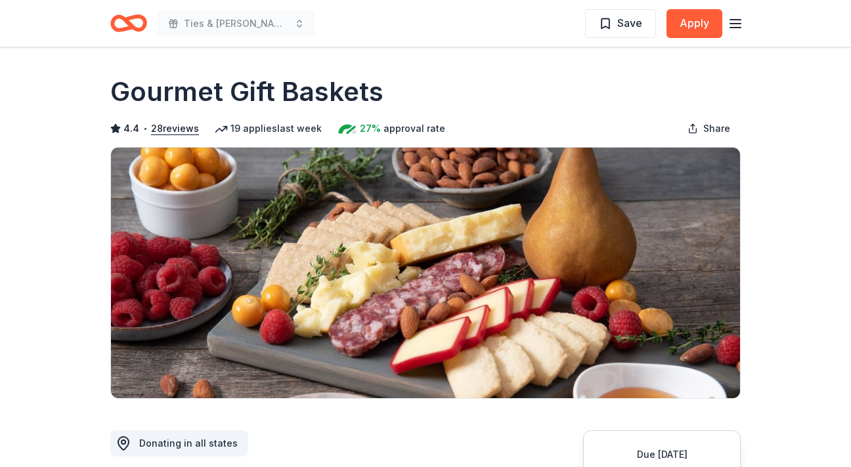
click at [737, 28] on line "button" at bounding box center [735, 28] width 11 height 0
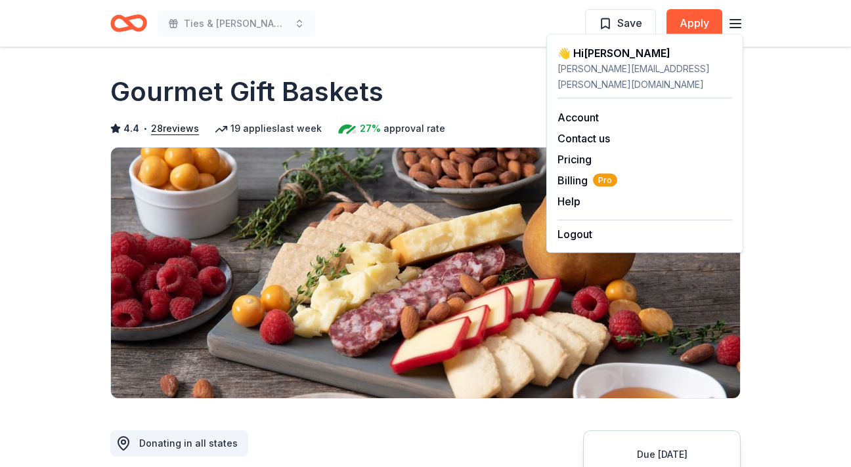
drag, startPoint x: 589, startPoint y: 123, endPoint x: 760, endPoint y: 121, distance: 171.3
click at [760, 121] on body "Ties & Tennies Gala Save Apply Due in 31 days Share Gourmet Gift Baskets 4.4 • …" at bounding box center [425, 233] width 851 height 467
click at [579, 111] on link "Account" at bounding box center [577, 117] width 41 height 13
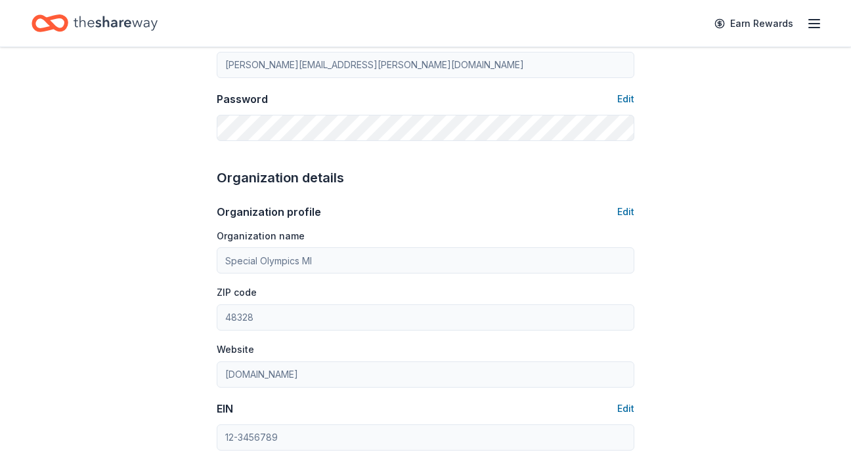
scroll to position [302, 0]
click at [625, 96] on button "Edit" at bounding box center [625, 100] width 17 height 16
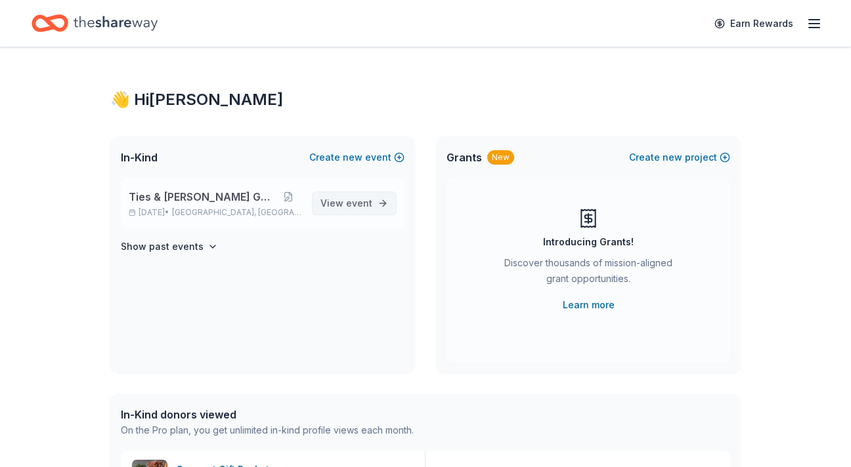
click at [373, 198] on link "View event" at bounding box center [354, 204] width 85 height 24
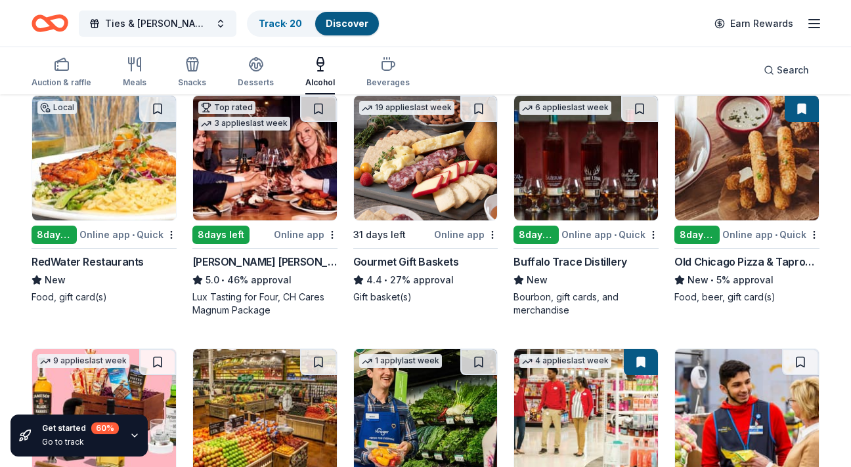
scroll to position [124, 0]
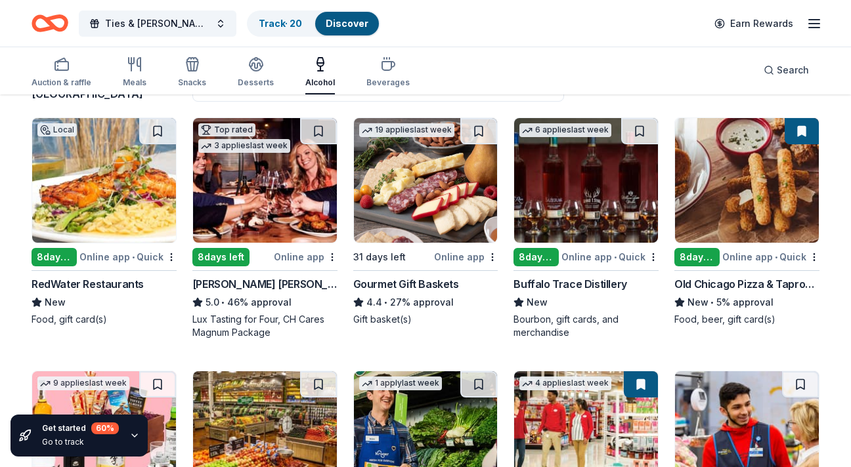
click at [591, 222] on img at bounding box center [586, 180] width 144 height 125
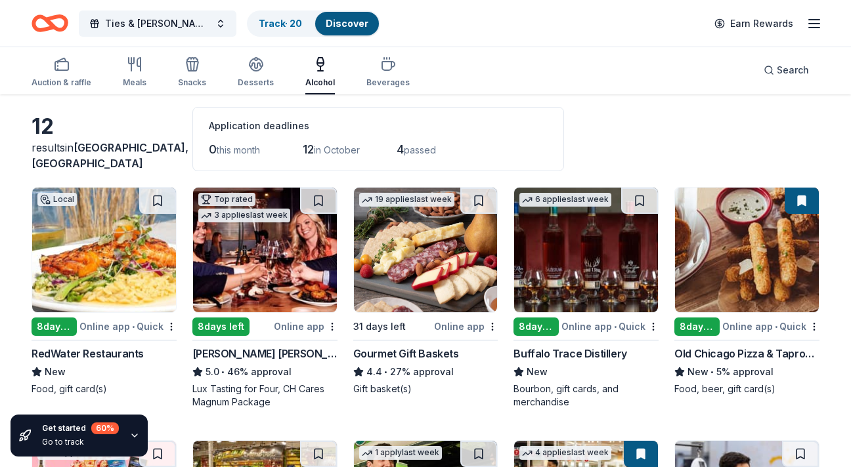
scroll to position [0, 0]
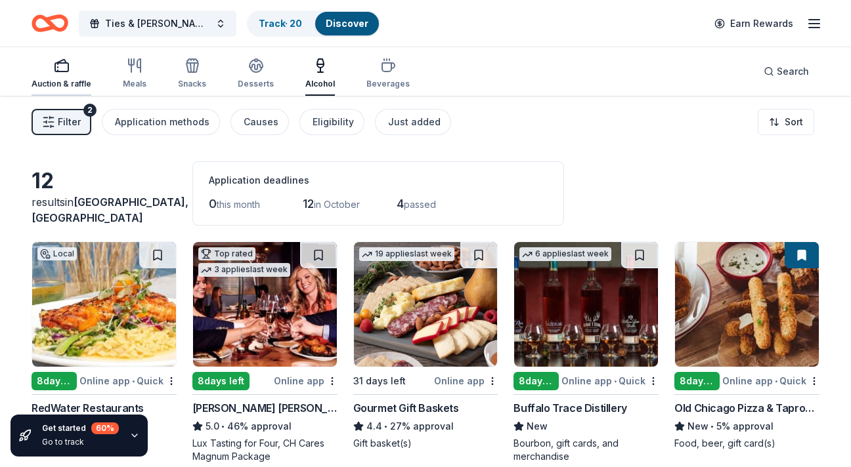
click at [60, 68] on icon "button" at bounding box center [62, 66] width 16 height 16
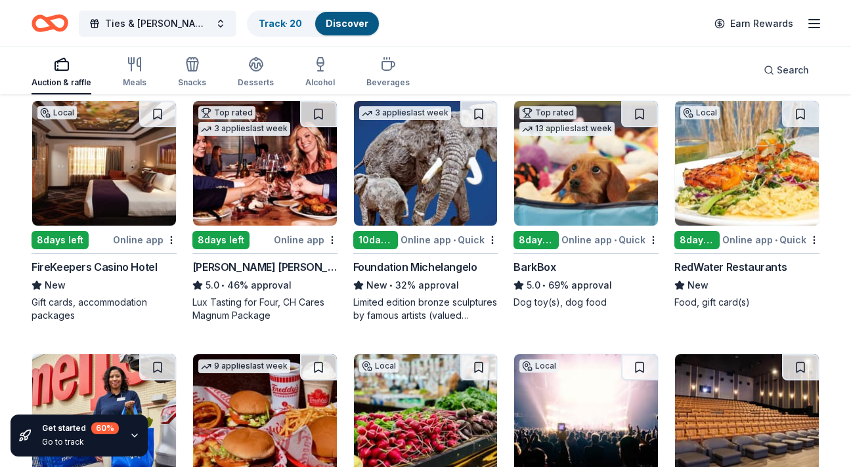
scroll to position [1141, 0]
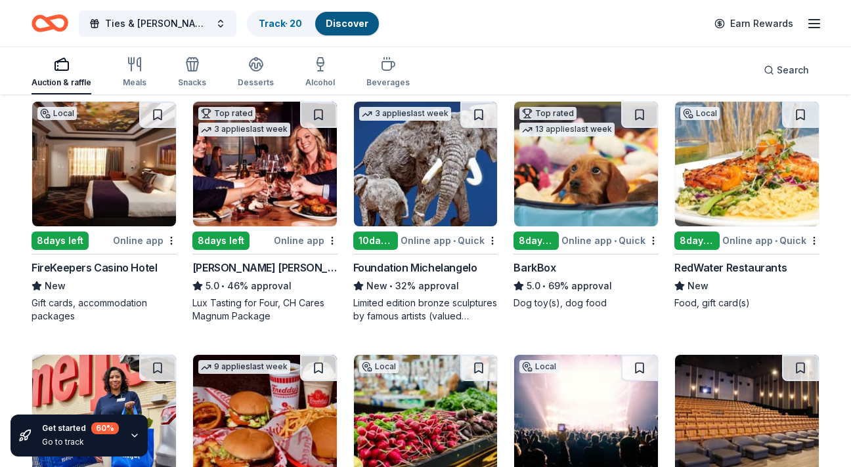
click at [408, 207] on img at bounding box center [426, 164] width 144 height 125
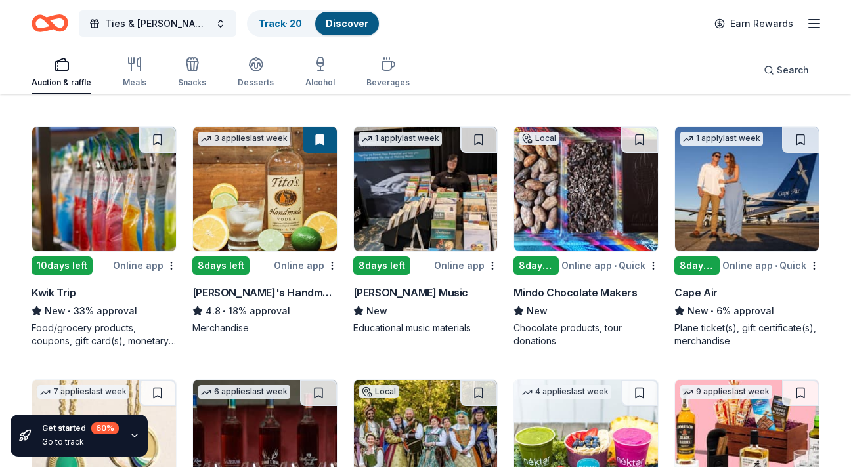
scroll to position [2371, 0]
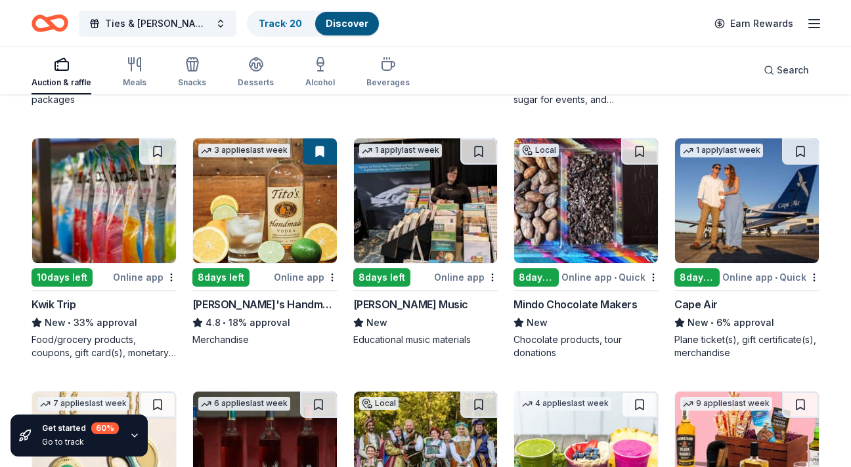
click at [108, 245] on img at bounding box center [104, 200] width 144 height 125
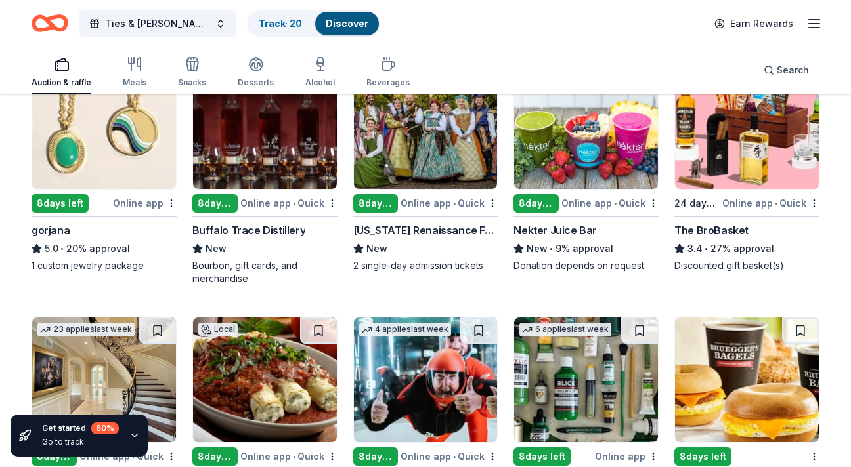
scroll to position [2699, 0]
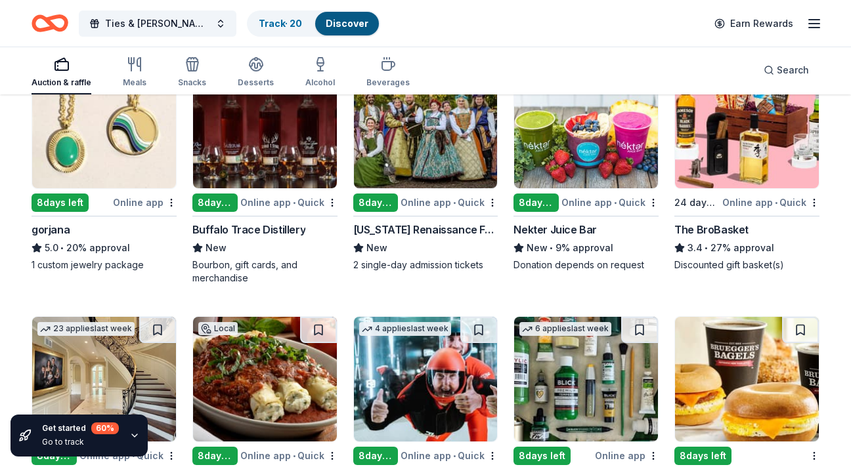
click at [427, 181] on img at bounding box center [426, 126] width 144 height 125
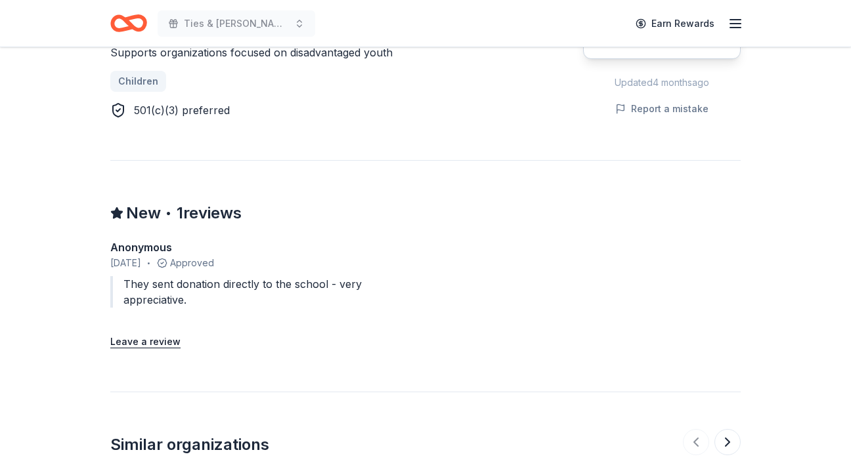
scroll to position [748, 0]
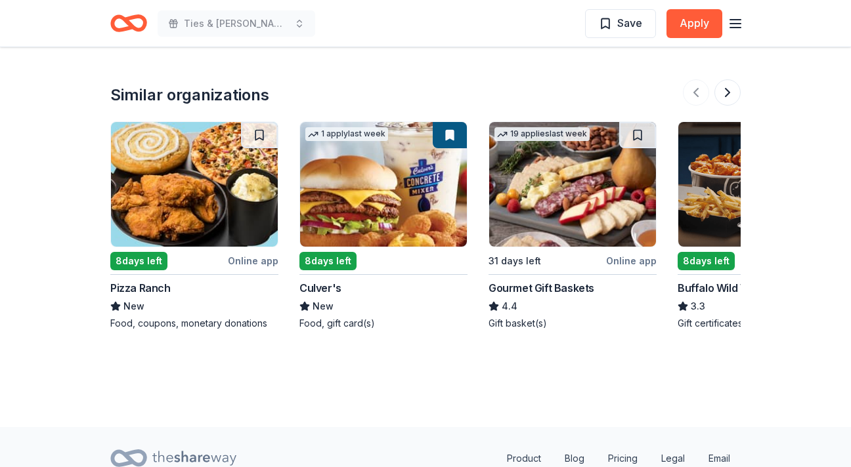
scroll to position [1603, 0]
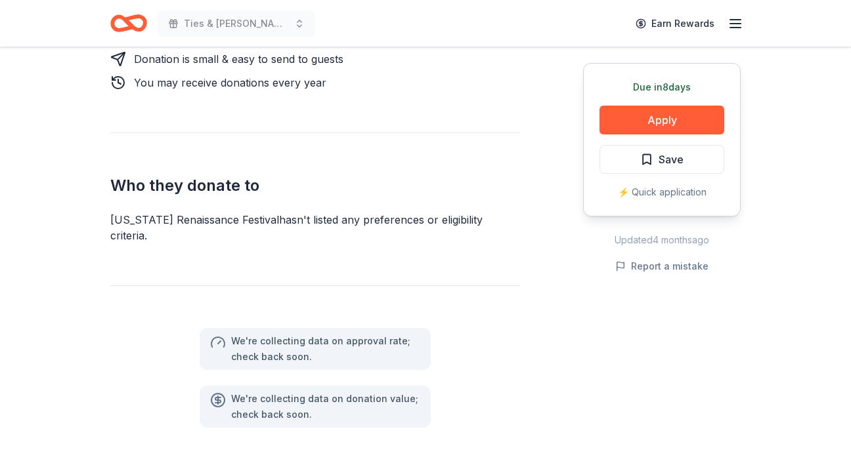
scroll to position [702, 0]
click at [688, 119] on button "Apply" at bounding box center [661, 120] width 125 height 29
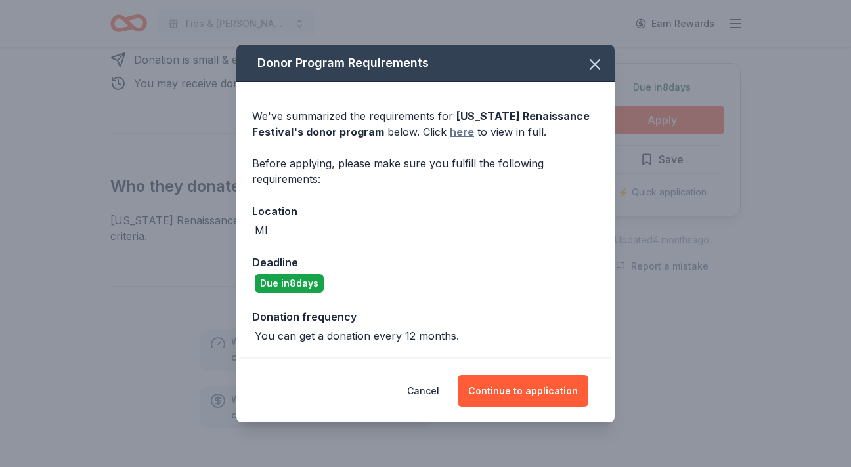
click at [466, 132] on link "here" at bounding box center [462, 132] width 24 height 16
click at [598, 66] on icon "button" at bounding box center [594, 64] width 18 height 18
